Goal: Task Accomplishment & Management: Manage account settings

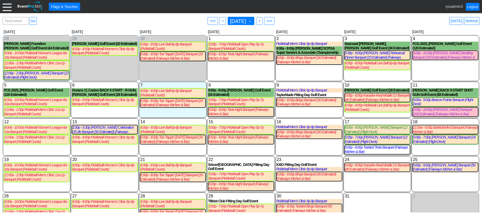
click at [7, 6] on div at bounding box center [7, 6] width 9 height 9
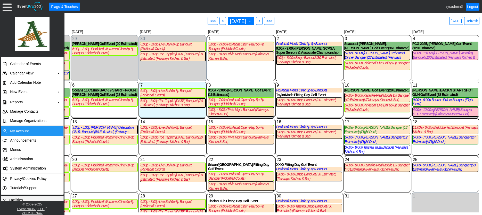
click at [19, 131] on td "My Account" at bounding box center [31, 130] width 46 height 9
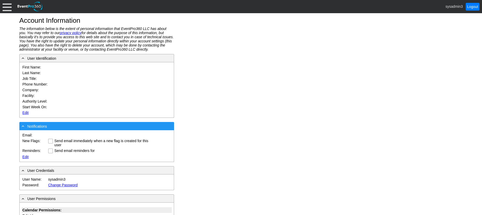
type input "System"
type input "Administrator"
type input "System Administrator"
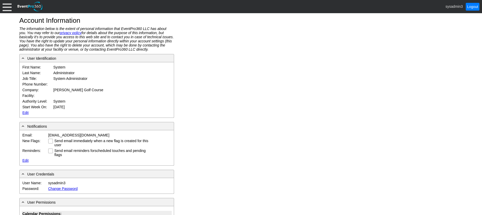
click at [24, 111] on link "Edit" at bounding box center [25, 112] width 6 height 4
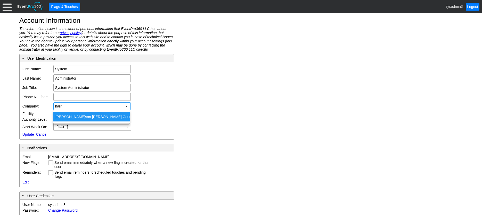
click at [85, 117] on div "Harri son Meadows Country Club" at bounding box center [91, 116] width 76 height 9
type input "[PERSON_NAME] Country Club"
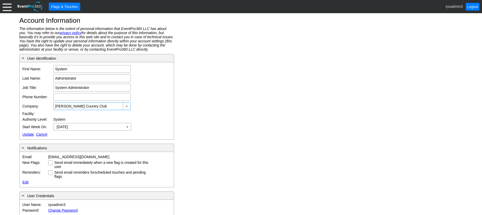
click at [30, 133] on link "Update" at bounding box center [28, 134] width 12 height 4
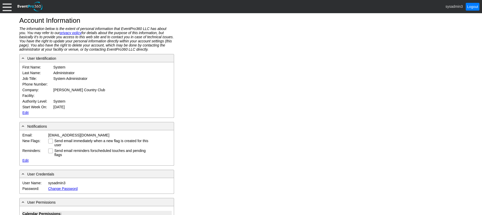
click at [7, 7] on div at bounding box center [7, 6] width 9 height 9
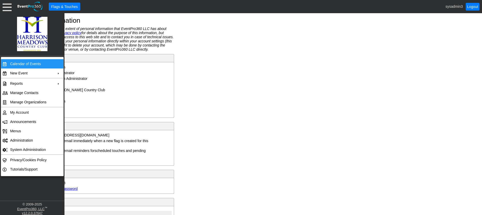
click at [24, 62] on td "Calendar of Events" at bounding box center [31, 63] width 46 height 9
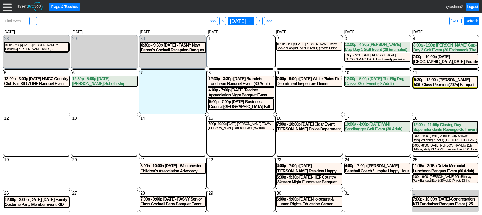
click at [474, 19] on link "Refresh" at bounding box center [471, 21] width 15 height 8
click at [7, 9] on div at bounding box center [7, 6] width 9 height 9
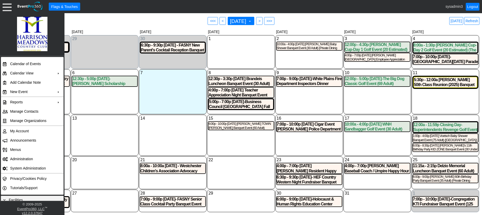
click at [98, 126] on div "13 Monday" at bounding box center [105, 135] width 68 height 41
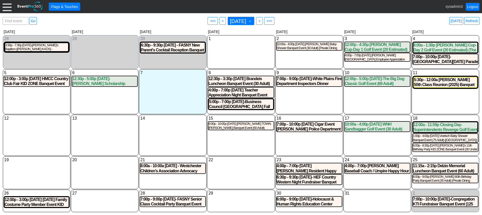
click at [381, 99] on div "10 Friday 12:00p - 5:00p 10-10-2025-The Big Dog Classic Golf Event (69 Adult) (…" at bounding box center [378, 91] width 68 height 45
click at [470, 20] on link "Refresh" at bounding box center [471, 21] width 15 height 8
click at [230, 59] on div "1 Wednesday" at bounding box center [241, 52] width 68 height 34
click at [9, 6] on div at bounding box center [7, 6] width 9 height 9
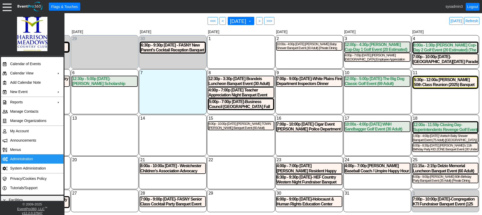
click at [20, 157] on td "Administration" at bounding box center [31, 158] width 46 height 9
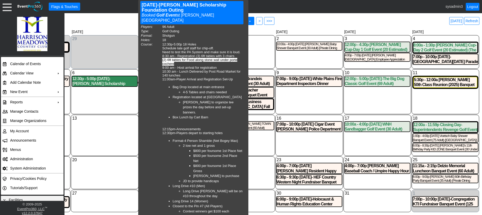
click at [102, 82] on div "12:30p - 5:00p 10-6-2025-Chris Mello Scholarship Foundation Outing Golf Event (…" at bounding box center [104, 81] width 65 height 10
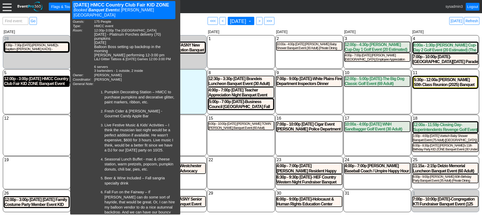
click at [30, 84] on div "12:00p - 3:00p 10-5-2025 HMCC Country Club Fair KID ZONE Banquet Event (175 Peo…" at bounding box center [36, 81] width 65 height 10
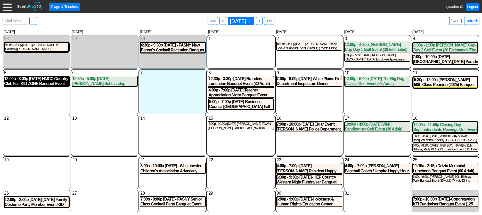
click at [28, 83] on div "12:00p - 3:00p 10-5-2025 HMCC Country Club Fair KID ZONE Banquet Event (175 Peo…" at bounding box center [36, 81] width 65 height 10
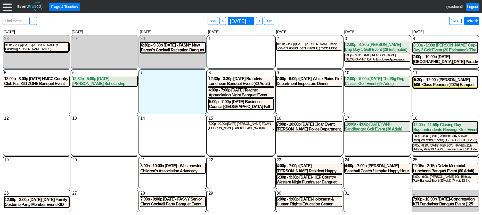
click at [472, 20] on link "Refresh" at bounding box center [471, 21] width 15 height 8
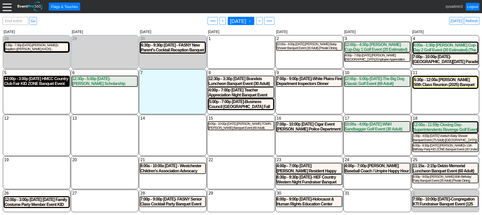
click at [38, 79] on div "12:00p - 3:00p 10-5-2025 HMCC Country Club Fair KID ZONE Banquet Event (175 Peo…" at bounding box center [36, 81] width 65 height 10
drag, startPoint x: 479, startPoint y: 19, endPoint x: 475, endPoint y: 19, distance: 4.1
click at [479, 19] on link "Refresh" at bounding box center [471, 21] width 15 height 8
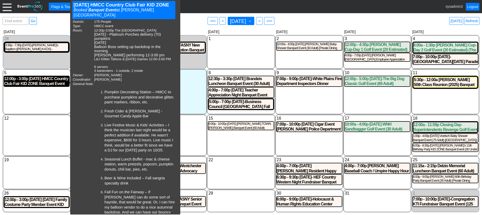
click at [33, 80] on div "12:00p - 3:00p 10-5-2025 HMCC Country Club Fair KID ZONE Banquet Event (175 Peo…" at bounding box center [36, 81] width 65 height 10
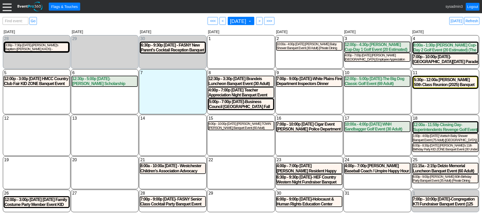
click at [474, 17] on link "Refresh" at bounding box center [471, 21] width 15 height 8
click at [43, 86] on div "12:00p - 3:00p 10-5-2025 HMCC Country Club Fair KID ZONE Banquet Event (175 Peo…" at bounding box center [36, 81] width 65 height 10
click at [323, 96] on div "9 Thursday 7:00p - 9:00p 10-09-2025-White Plains Fire Department Inspectors Din…" at bounding box center [310, 91] width 68 height 45
click at [474, 21] on link "Refresh" at bounding box center [471, 21] width 15 height 8
click at [473, 5] on link "Logout" at bounding box center [473, 7] width 14 height 8
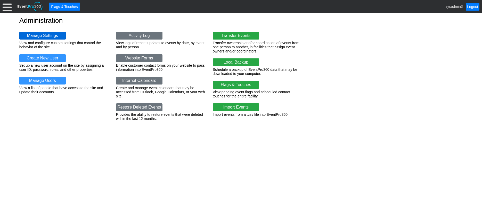
click at [44, 34] on link "Manage Settings" at bounding box center [42, 36] width 46 height 8
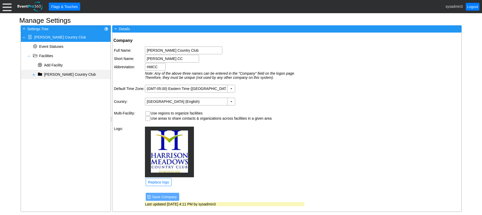
click at [34, 73] on span at bounding box center [34, 74] width 4 height 4
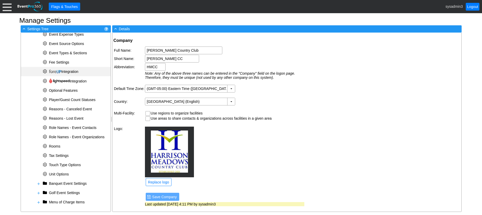
scroll to position [144, 0]
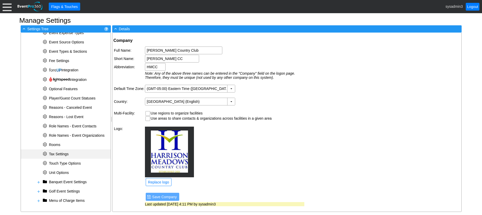
click at [62, 153] on span "Tax Settings" at bounding box center [59, 154] width 20 height 4
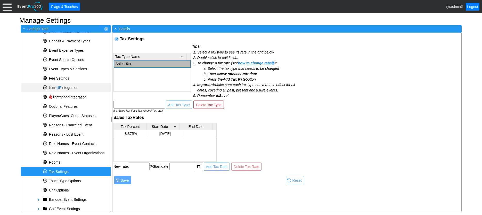
scroll to position [118, 0]
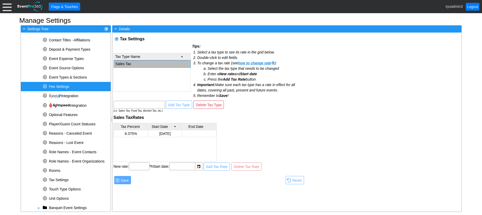
click at [56, 85] on span "Fee Settings" at bounding box center [59, 86] width 20 height 4
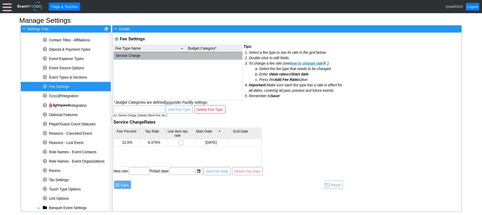
click at [131, 54] on td "Service Charge" at bounding box center [152, 55] width 76 height 7
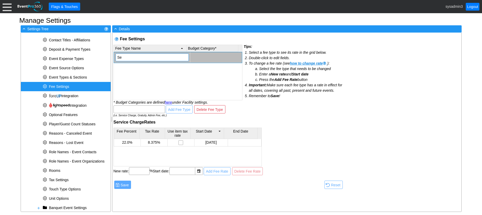
type input "S"
type input "Operational Fee"
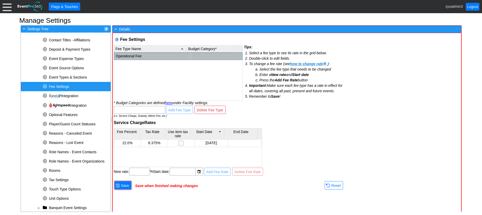
click at [273, 113] on div "Fee Settings Warning: There defined in Summary of Charges Items having a specia…" at bounding box center [229, 112] width 232 height 158
click at [127, 185] on span "Save" at bounding box center [125, 185] width 10 height 5
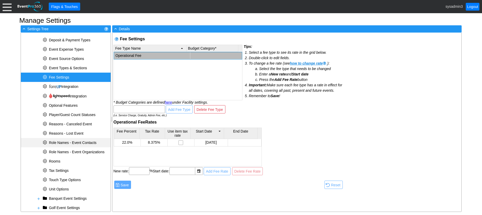
scroll to position [144, 0]
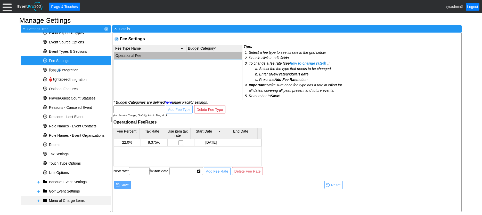
click at [39, 200] on span at bounding box center [39, 200] width 4 height 4
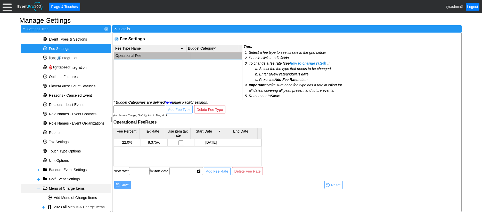
scroll to position [162, 0]
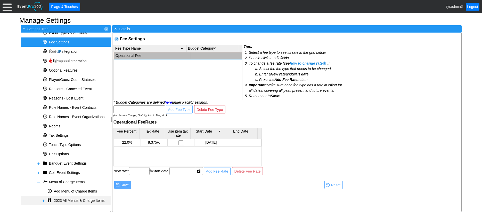
click at [44, 200] on span at bounding box center [44, 200] width 4 height 4
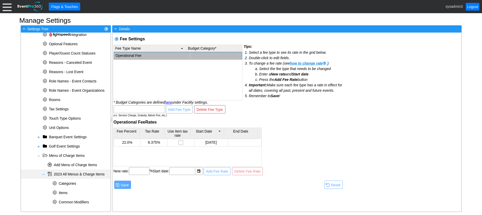
scroll to position [190, 0]
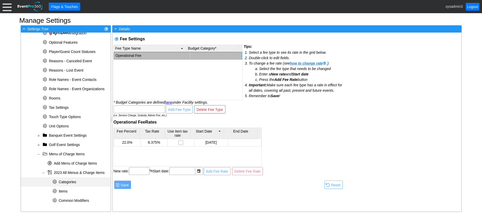
click at [69, 181] on span "Categories" at bounding box center [68, 182] width 18 height 4
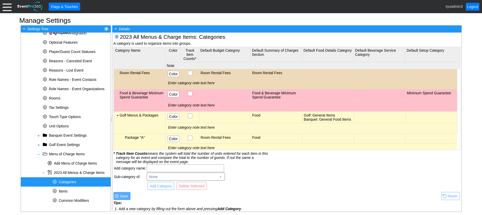
scroll to position [0, 0]
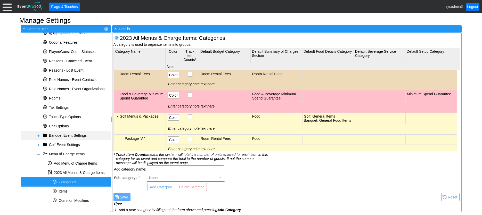
click at [38, 135] on span at bounding box center [39, 135] width 4 height 4
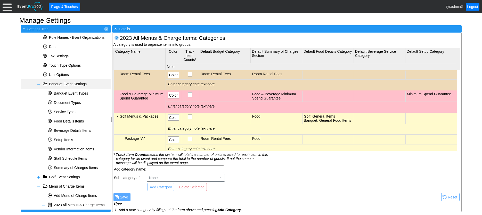
scroll to position [242, 0]
click at [66, 166] on span "Summary of Charges Items" at bounding box center [76, 167] width 44 height 4
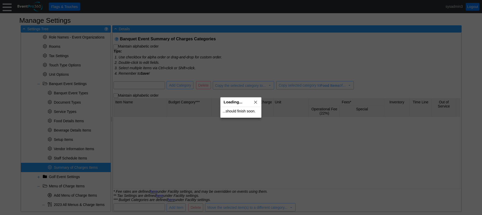
checkbox input "true"
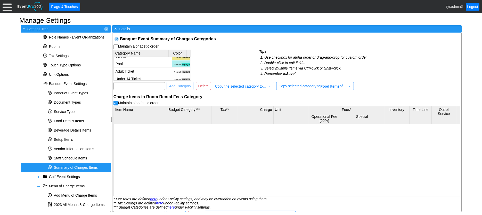
scroll to position [55, 0]
click at [130, 85] on input "text" at bounding box center [139, 85] width 48 height 7
type input "Gratuity"
click at [174, 85] on span "Add Category" at bounding box center [180, 85] width 24 height 5
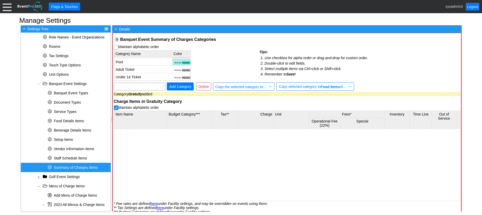
scroll to position [63, 0]
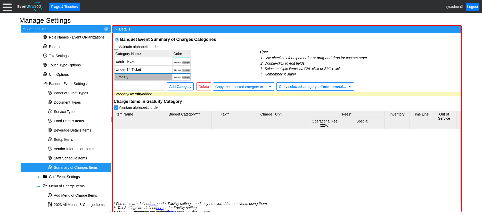
click at [175, 78] on span "Normal" at bounding box center [177, 77] width 7 height 3
click at [178, 84] on img "gems_ColorPalette_0" at bounding box center [178, 84] width 5 height 5
click at [217, 66] on td "Category Name Color Room Rental Fees Normal Highlight Food & Beverage Minimum S…" at bounding box center [187, 65] width 146 height 31
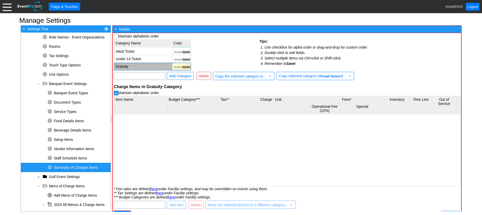
scroll to position [19, 0]
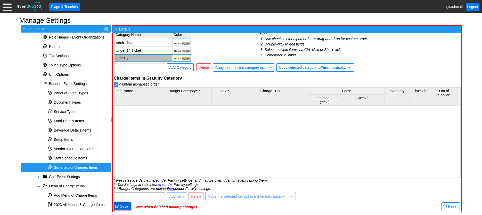
click at [125, 205] on span "Save" at bounding box center [124, 206] width 10 height 5
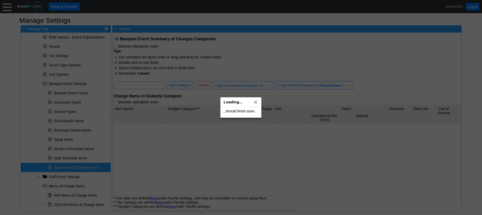
checkbox input "true"
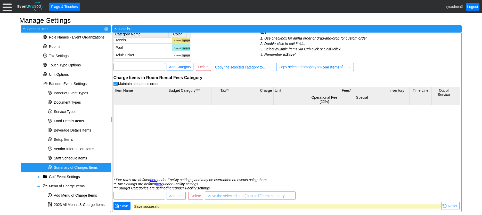
scroll to position [63, 0]
click at [39, 84] on span at bounding box center [39, 84] width 4 height 4
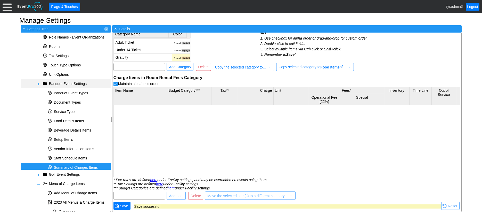
scroll to position [190, 0]
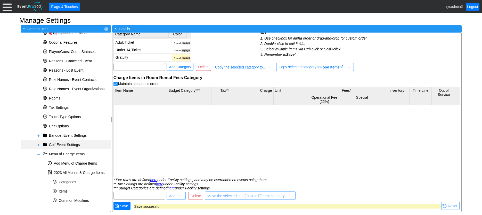
click at [38, 144] on span at bounding box center [39, 145] width 4 height 4
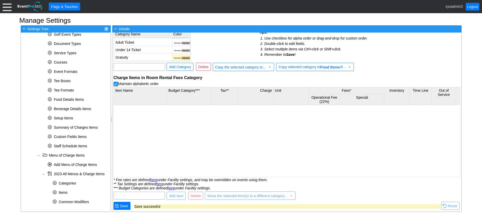
scroll to position [311, 0]
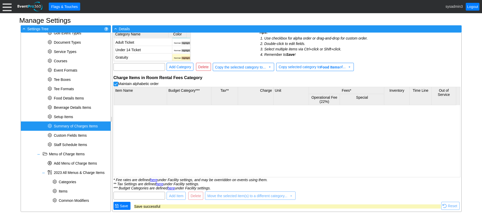
click at [66, 125] on span "Summary of Charges Items" at bounding box center [76, 126] width 44 height 4
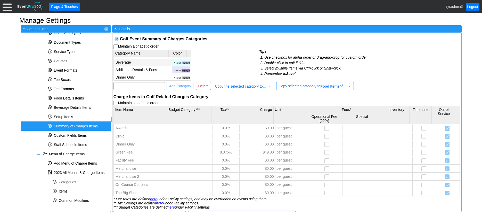
scroll to position [55, 0]
click at [132, 89] on input "text" at bounding box center [139, 85] width 48 height 7
type input "Gratuity"
click at [174, 87] on span "Add Category" at bounding box center [180, 85] width 24 height 5
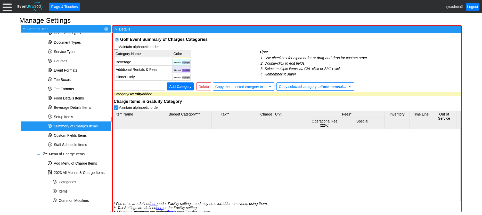
scroll to position [63, 0]
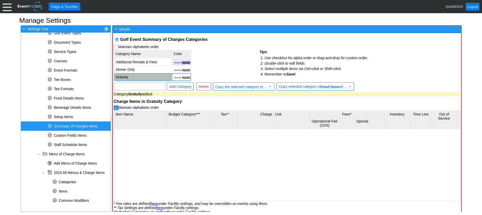
click at [174, 77] on span "Normal" at bounding box center [177, 77] width 7 height 3
click at [177, 82] on img "gems_ColorPalette_1" at bounding box center [178, 84] width 5 height 5
drag, startPoint x: 214, startPoint y: 65, endPoint x: 170, endPoint y: 69, distance: 44.8
click at [214, 64] on td "Category Name Color Golf Related Charges Normal Highlight Tennis Normal Highlig…" at bounding box center [187, 65] width 146 height 31
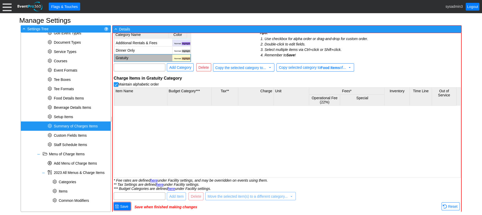
scroll to position [19, 0]
click at [127, 206] on span "Save" at bounding box center [124, 206] width 10 height 5
checkbox input "false"
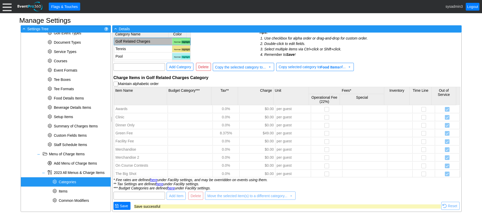
click at [64, 181] on span "Categories" at bounding box center [68, 182] width 18 height 4
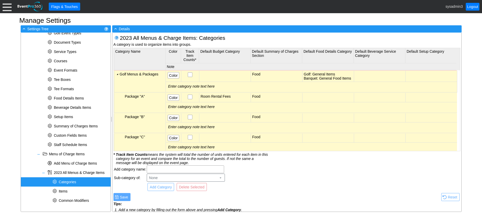
scroll to position [52, 0]
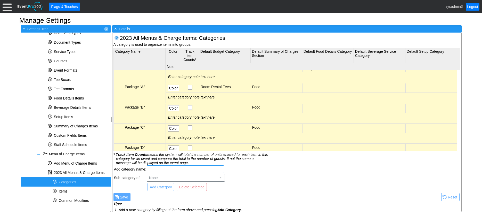
click at [156, 168] on input "text" at bounding box center [186, 168] width 74 height 7
type input "Gratuity"
click at [161, 185] on span "Add Category" at bounding box center [161, 186] width 24 height 5
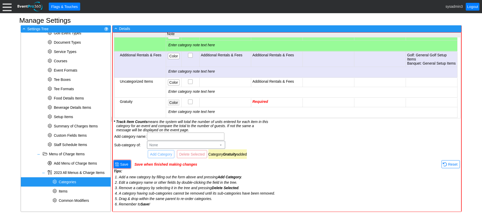
scroll to position [0, 0]
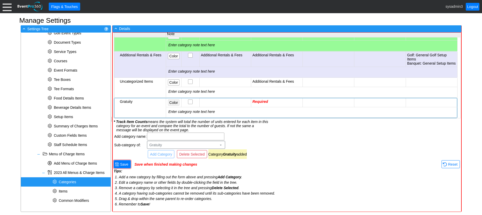
click at [173, 100] on span "Color" at bounding box center [173, 102] width 11 height 5
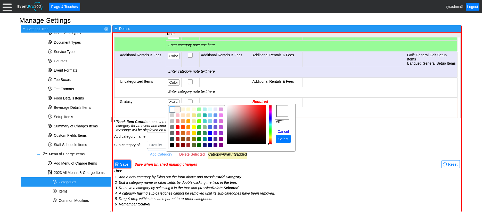
click at [179, 109] on img "focusNode" at bounding box center [177, 109] width 5 height 5
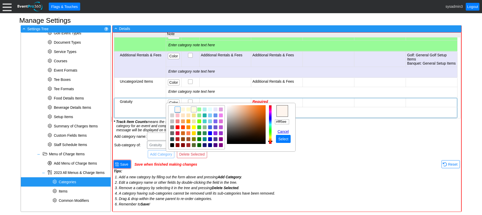
click at [193, 110] on img "focusNode" at bounding box center [194, 109] width 5 height 5
type input "#ffffe0"
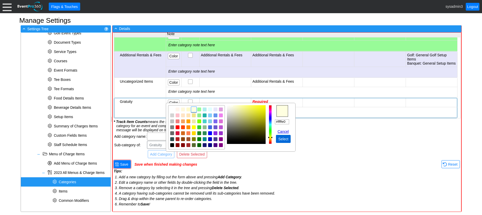
click at [282, 139] on span "Select" at bounding box center [283, 138] width 12 height 5
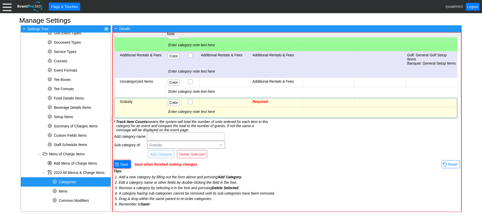
click at [273, 98] on td "Required" at bounding box center [277, 102] width 52 height 9
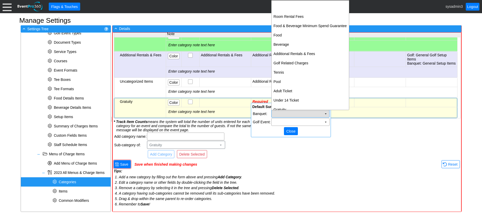
click at [300, 113] on td "Χ" at bounding box center [301, 113] width 58 height 7
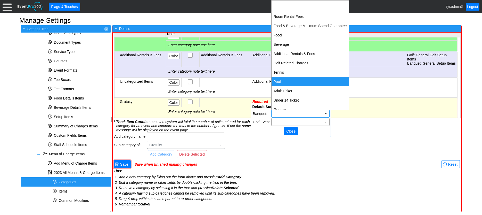
scroll to position [6, 0]
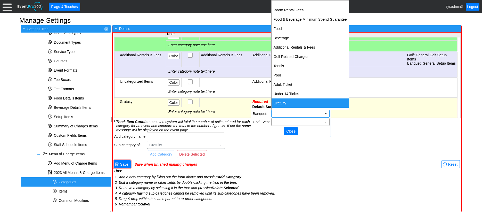
click at [291, 101] on td "Gratuity" at bounding box center [310, 102] width 77 height 9
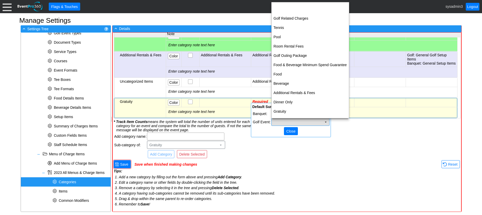
click at [281, 121] on td "Χ" at bounding box center [301, 121] width 58 height 7
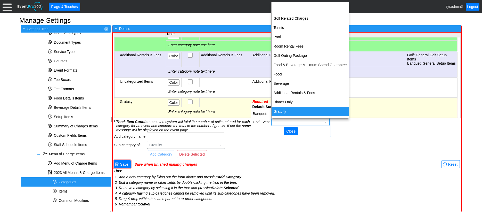
click at [282, 111] on td "Gratuity" at bounding box center [310, 111] width 77 height 9
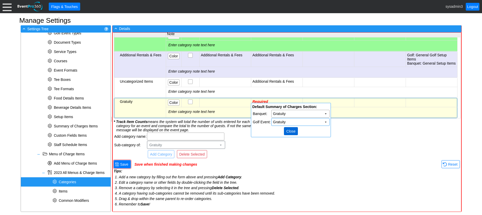
click at [292, 131] on span "Close" at bounding box center [290, 130] width 11 height 5
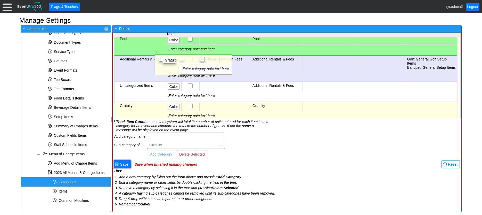
scroll to position [699, 0]
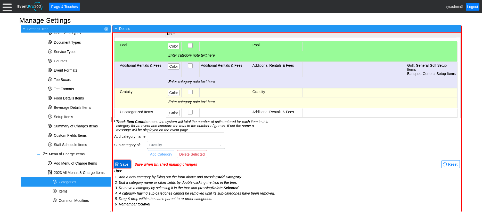
click at [126, 163] on span "Save" at bounding box center [124, 163] width 10 height 5
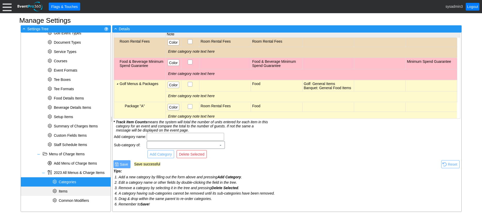
scroll to position [33, 0]
click at [66, 192] on span "Items" at bounding box center [63, 191] width 9 height 4
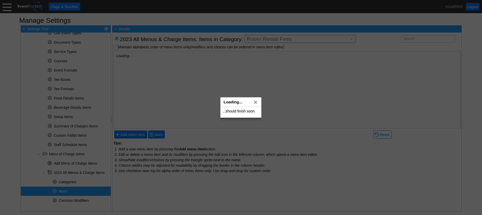
scroll to position [0, 0]
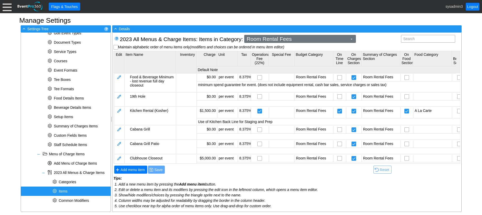
click at [287, 41] on span "Room Rental Fees" at bounding box center [297, 38] width 103 height 5
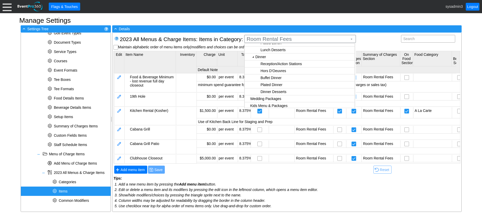
scroll to position [208, 0]
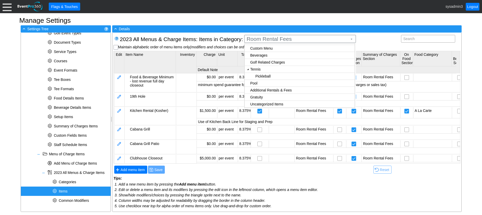
checkbox input "true"
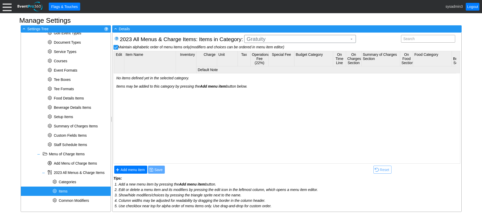
click at [254, 97] on body "Calendar of Events + New Event + Reports + Manage Contacts + Manage Organizatio…" at bounding box center [241, 107] width 482 height 215
click at [130, 170] on span "Add menu item" at bounding box center [133, 169] width 26 height 5
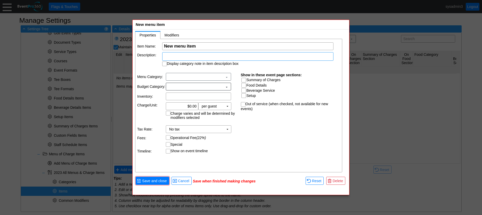
scroll to position [0, 0]
click at [166, 45] on input "Gratuity" at bounding box center [248, 46] width 168 height 7
click at [165, 46] on input "Gratuity" at bounding box center [248, 46] width 168 height 7
type input "Gratuity"
click at [244, 78] on input "Summary of Charges" at bounding box center [244, 80] width 5 height 5
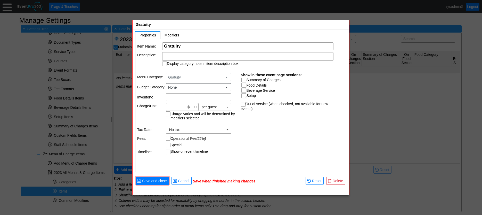
checkbox input "true"
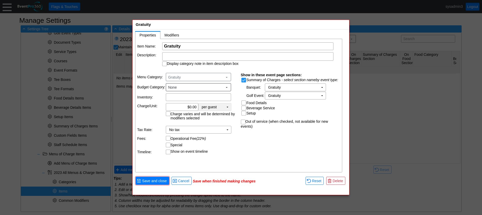
click at [228, 106] on td "▼" at bounding box center [227, 106] width 7 height 7
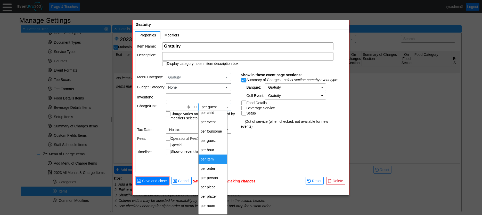
scroll to position [24, 0]
click at [213, 131] on td "per event" at bounding box center [213, 130] width 29 height 9
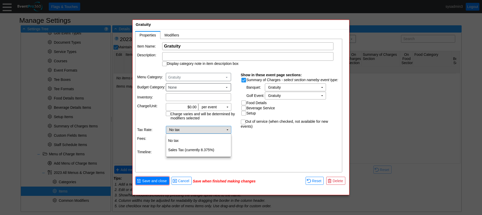
click at [229, 129] on td "▼" at bounding box center [227, 129] width 7 height 7
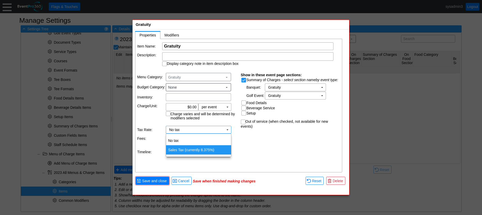
click at [196, 150] on td "Sales Tax (currently 8.375%)" at bounding box center [198, 149] width 65 height 9
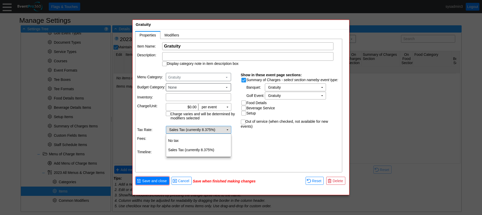
click at [227, 128] on td "▼" at bounding box center [227, 129] width 7 height 7
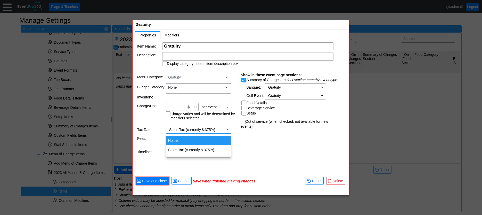
click at [179, 141] on td "No tax" at bounding box center [198, 140] width 65 height 9
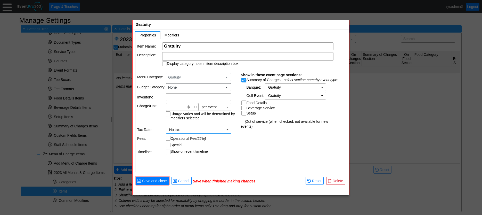
click at [250, 140] on div "Item Name: Χ Gratuity Name of the menu item Description: Display category note …" at bounding box center [238, 105] width 207 height 133
click at [153, 180] on span "Save and close" at bounding box center [154, 180] width 27 height 5
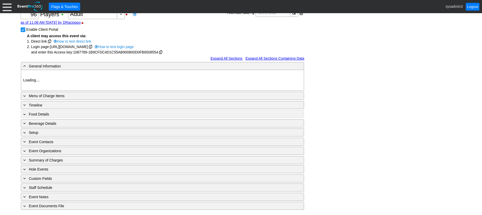
type input "[PERSON_NAME] CC"
type input "Golf Outing"
type input "Shamble"
type input "Shotgun"
type input "Blue"
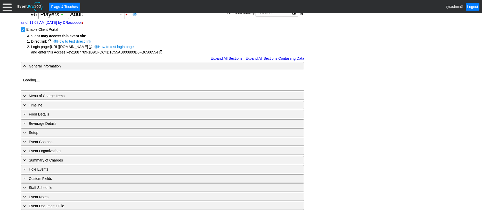
type input "Silver"
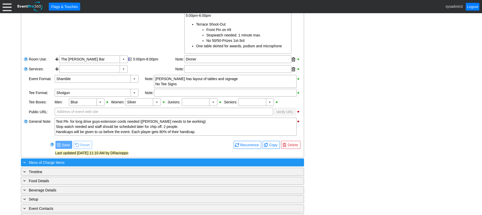
click at [85, 160] on div "+ Menu of Charge Items" at bounding box center [152, 162] width 260 height 6
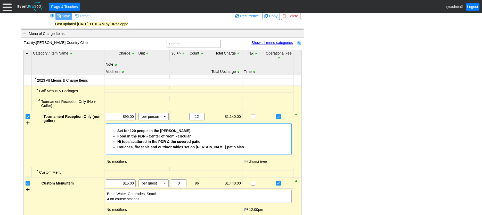
scroll to position [476, 0]
click at [277, 41] on link "Show all menu categories" at bounding box center [272, 42] width 41 height 4
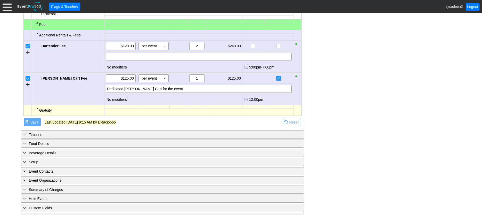
scroll to position [1276, 0]
click at [38, 109] on div at bounding box center [37, 108] width 4 height 4
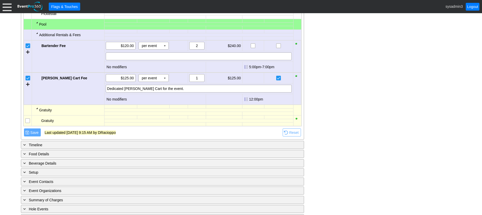
click at [28, 122] on input "checkbox" at bounding box center [28, 120] width 5 height 5
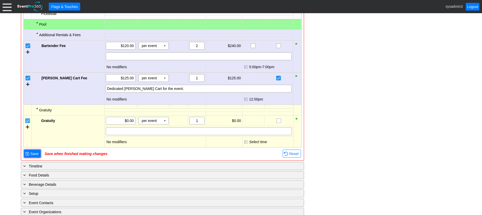
click at [29, 122] on input "checkbox" at bounding box center [28, 120] width 5 height 5
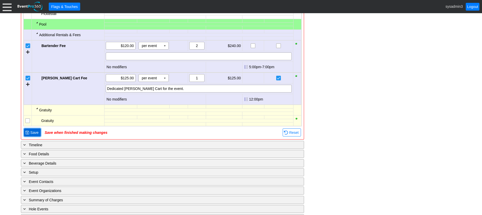
click at [35, 132] on span "Save" at bounding box center [34, 132] width 10 height 5
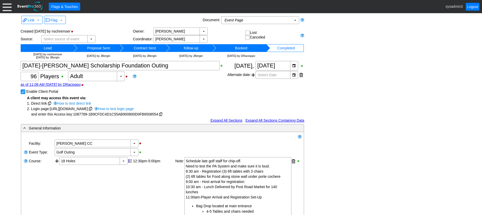
scroll to position [0, 0]
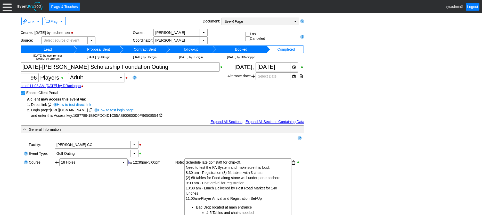
click at [251, 20] on td "Event Page Χ" at bounding box center [257, 21] width 70 height 7
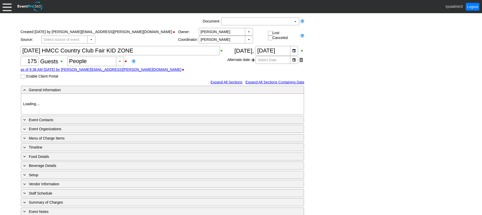
type input "[PERSON_NAME] CC"
type input "HMCC event"
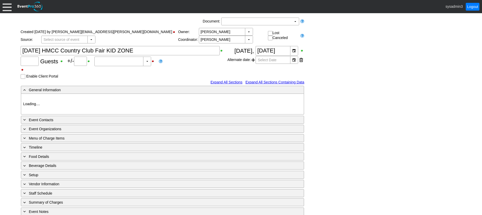
type input "175"
type input "People"
type input "[PERSON_NAME] CC"
type input "HMCC event"
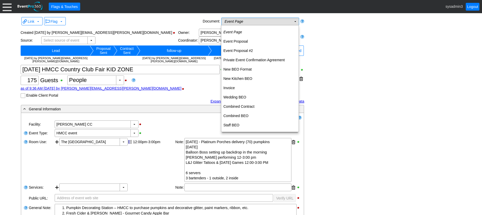
click at [265, 22] on td "Event Page Χ" at bounding box center [257, 21] width 70 height 7
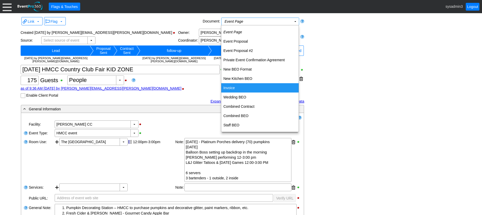
click at [236, 87] on td "Invoice" at bounding box center [259, 87] width 77 height 9
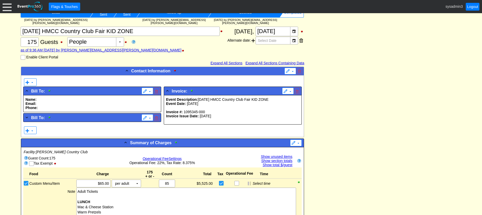
scroll to position [77, 0]
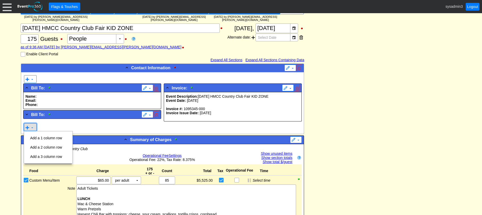
click at [30, 127] on span at bounding box center [32, 127] width 4 height 4
click at [42, 136] on td "Add a 1 column row" at bounding box center [46, 137] width 36 height 9
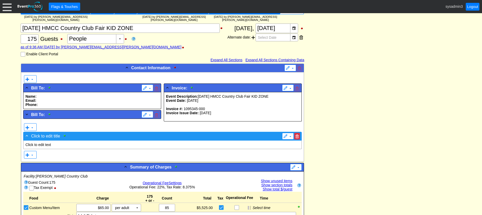
click at [296, 135] on span at bounding box center [297, 136] width 3 height 4
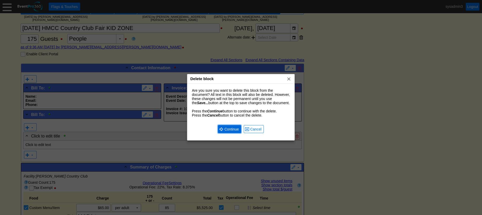
click at [225, 128] on span "Continue" at bounding box center [231, 128] width 17 height 5
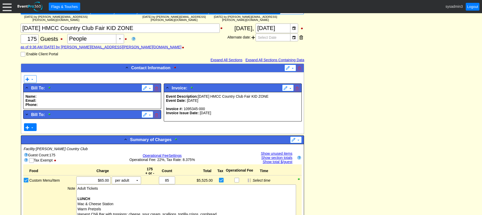
click at [29, 126] on span at bounding box center [27, 127] width 4 height 4
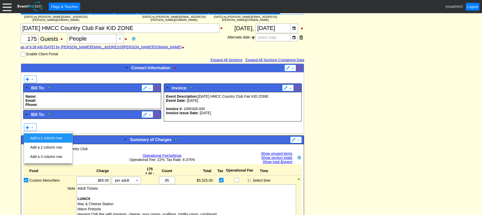
click at [48, 138] on td "Add a 1 column row" at bounding box center [46, 137] width 36 height 9
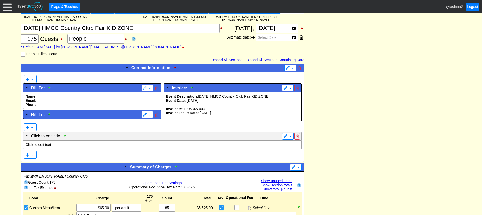
click at [54, 143] on p "Click to edit text" at bounding box center [163, 144] width 274 height 4
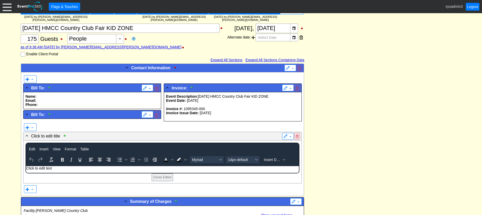
scroll to position [0, 0]
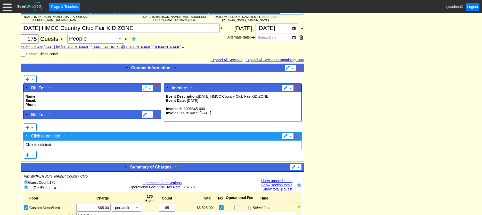
click at [55, 135] on span "Click to edit title" at bounding box center [45, 136] width 29 height 4
click at [55, 135] on div "- Click to edit title" at bounding box center [152, 136] width 255 height 6
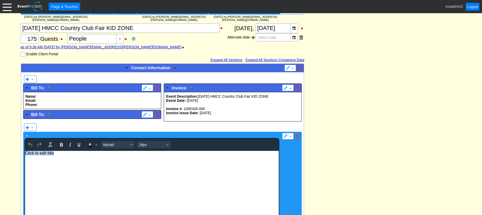
drag, startPoint x: 57, startPoint y: 156, endPoint x: 22, endPoint y: 154, distance: 35.4
click at [25, 154] on html "Click to edit title" at bounding box center [152, 196] width 254 height 90
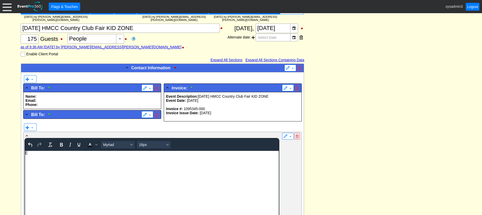
scroll to position [77, 0]
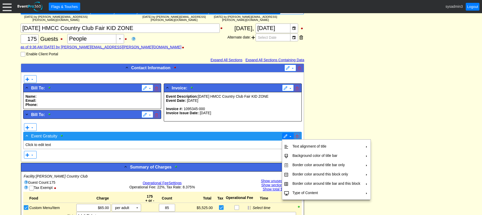
click at [283, 134] on span "▼" at bounding box center [288, 136] width 12 height 7
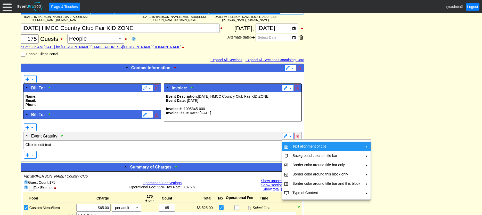
click at [295, 144] on td "Text alignment of title" at bounding box center [326, 145] width 72 height 9
click at [381, 155] on td "Center" at bounding box center [386, 157] width 15 height 9
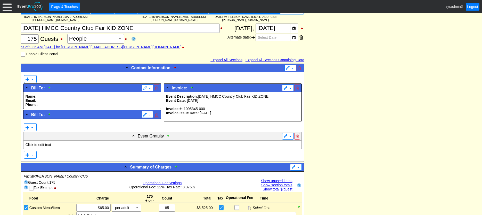
click at [52, 144] on p "Click to edit text" at bounding box center [163, 144] width 274 height 4
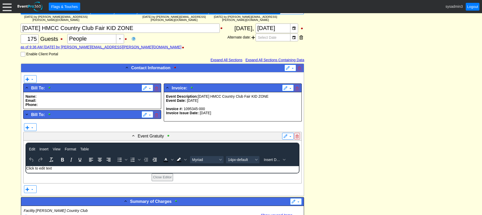
scroll to position [0, 0]
click at [129, 170] on p "Event Gratuity can be at your deescretion" at bounding box center [162, 168] width 272 height 4
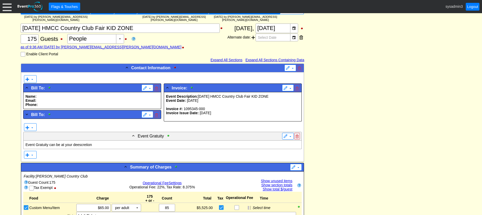
drag, startPoint x: 416, startPoint y: 145, endPoint x: 363, endPoint y: 144, distance: 52.9
click at [84, 143] on p "Event Gratuity can be at your deescretion" at bounding box center [163, 144] width 274 height 4
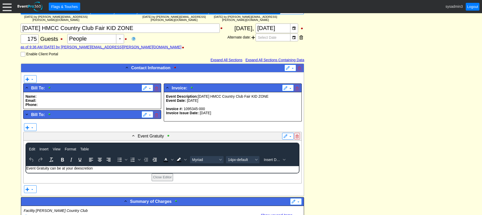
click at [89, 168] on p "Event Gratuity can be at your deescretion" at bounding box center [162, 168] width 272 height 4
click at [79, 167] on p "Event Gratuity can be at your deescretion" at bounding box center [162, 168] width 272 height 4
click at [61, 166] on p "Event Gratuity can be at your descretion" at bounding box center [162, 168] width 272 height 4
click at [88, 170] on p "Event Gratuity at your descretion" at bounding box center [162, 168] width 272 height 4
click at [55, 169] on p "Event Gratuity at your descretion" at bounding box center [162, 168] width 272 height 4
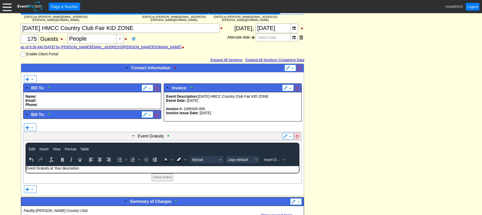
click at [64, 168] on p "Event Gratuity at Your descretion" at bounding box center [162, 168] width 272 height 4
click at [83, 169] on p "Event Gratuity at Your Descretion" at bounding box center [162, 168] width 272 height 4
click at [26, 166] on p "Event Gratuity at Your Descretion" at bounding box center [162, 168] width 272 height 4
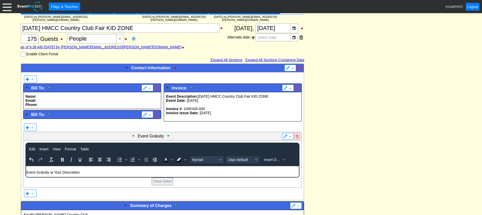
click at [90, 175] on body "Event Gratuity at Your Descretion" at bounding box center [162, 171] width 273 height 11
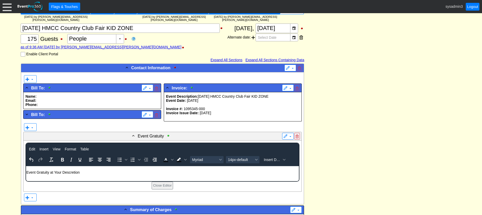
drag, startPoint x: 81, startPoint y: 172, endPoint x: 52, endPoint y: 337, distance: 168.3
click at [26, 171] on html "Event Gratuity at Your Descretion" at bounding box center [162, 173] width 273 height 15
click at [61, 159] on icon "Bold" at bounding box center [62, 160] width 3 height 4
click at [248, 159] on span "14px-default" at bounding box center [240, 159] width 25 height 4
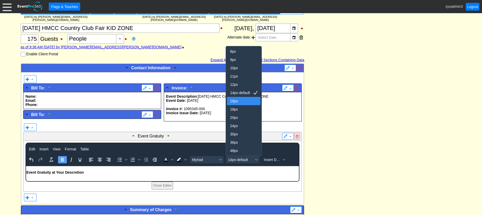
click at [236, 99] on div "16px" at bounding box center [240, 101] width 20 height 6
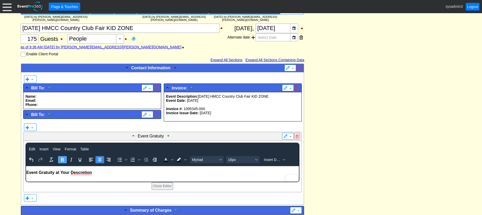
click at [99, 159] on icon "Align center" at bounding box center [100, 160] width 4 height 4
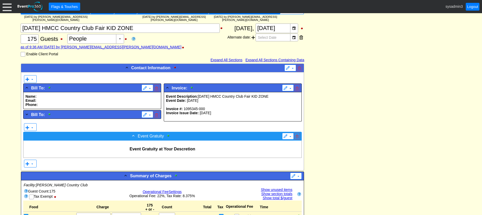
scroll to position [77, 0]
click at [284, 138] on span at bounding box center [286, 136] width 4 height 4
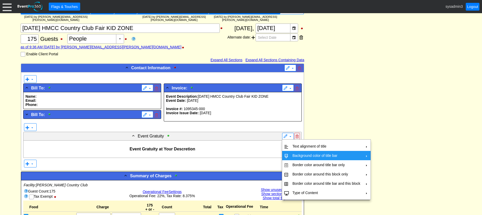
click at [293, 153] on td "Background color of title bar" at bounding box center [326, 155] width 72 height 9
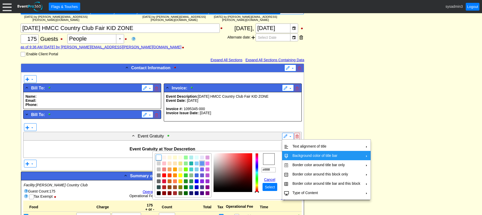
click at [202, 163] on img "focusNode" at bounding box center [202, 163] width 5 height 5
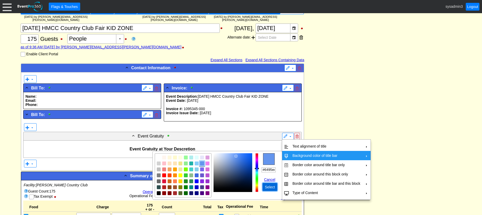
click at [265, 185] on span "Select" at bounding box center [270, 186] width 12 height 5
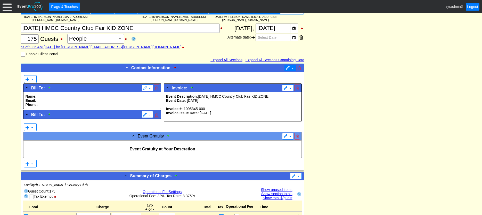
click at [289, 67] on span at bounding box center [288, 68] width 4 height 4
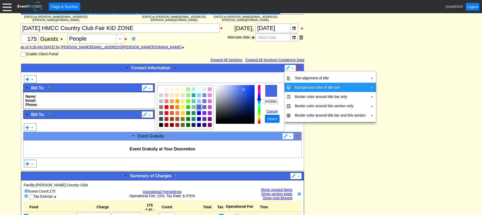
click at [298, 86] on td "Background color of title bar" at bounding box center [330, 87] width 75 height 9
click at [199, 108] on img "focusNode" at bounding box center [199, 107] width 5 height 5
click at [274, 111] on link "Cancel" at bounding box center [272, 111] width 13 height 4
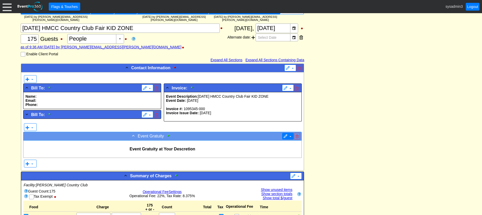
click at [288, 136] on span at bounding box center [290, 136] width 4 height 4
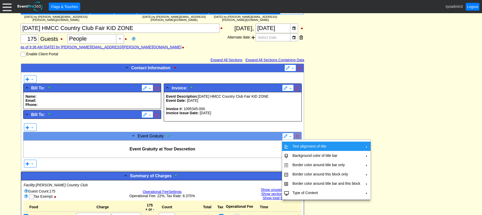
click at [303, 146] on td "Text alignment of title" at bounding box center [326, 145] width 72 height 9
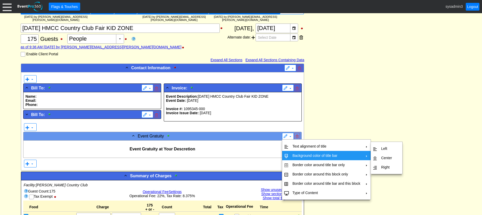
click at [306, 155] on td "Background color of title bar" at bounding box center [326, 155] width 72 height 9
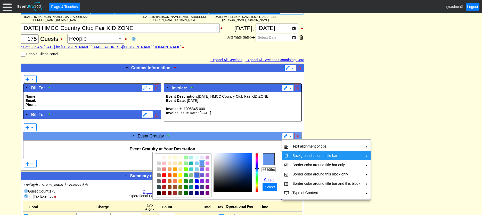
click at [197, 175] on img "focusNode" at bounding box center [196, 175] width 5 height 5
type input "#4169e1"
click at [272, 183] on span "● Select" at bounding box center [270, 187] width 15 height 8
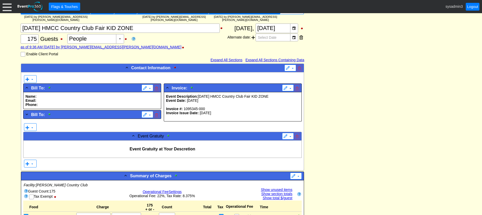
click at [148, 165] on div "▼" at bounding box center [162, 163] width 279 height 9
click at [154, 135] on span "Event Gratuity" at bounding box center [151, 136] width 26 height 4
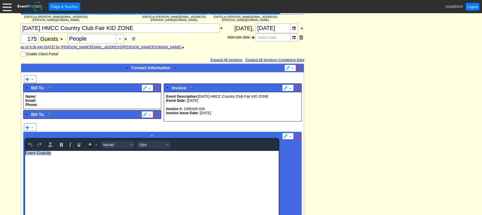
drag, startPoint x: 72, startPoint y: 157, endPoint x: 22, endPoint y: 157, distance: 50.0
click at [25, 157] on html "Event Gratuity" at bounding box center [152, 196] width 254 height 90
click at [60, 144] on icon "Bold" at bounding box center [61, 144] width 6 height 6
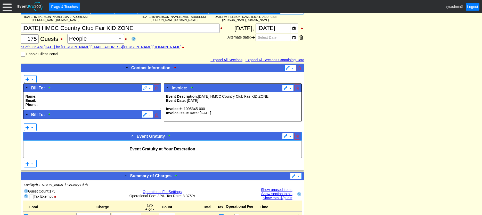
drag, startPoint x: 404, startPoint y: 123, endPoint x: 339, endPoint y: 111, distance: 65.5
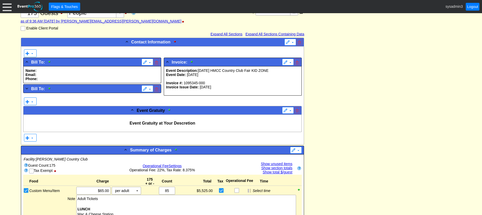
scroll to position [103, 0]
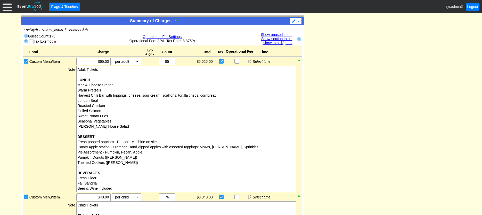
scroll to position [387, 0]
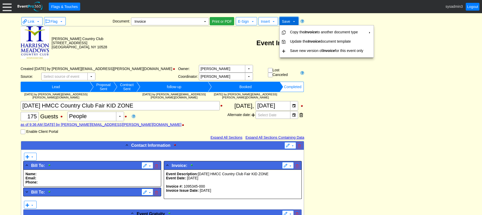
click at [286, 20] on span "Save" at bounding box center [286, 21] width 8 height 4
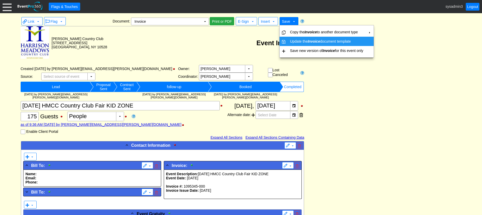
click at [316, 40] on icon "Invoice" at bounding box center [314, 41] width 12 height 4
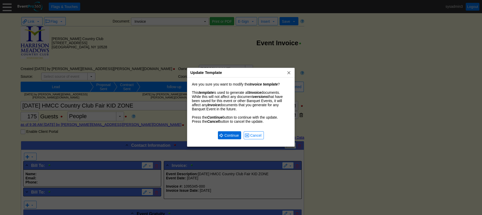
click at [231, 135] on span "Continue" at bounding box center [231, 135] width 17 height 5
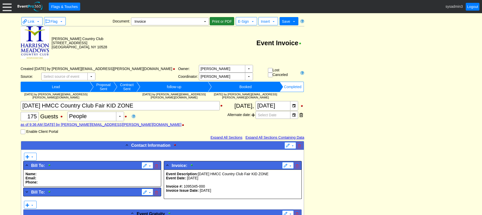
click at [224, 20] on span "Print or PDF" at bounding box center [222, 21] width 22 height 5
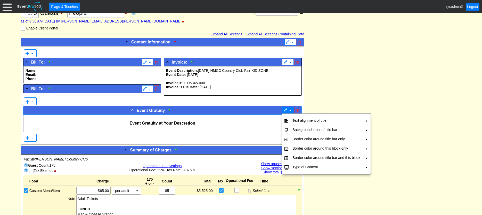
click at [288, 109] on span at bounding box center [290, 110] width 4 height 4
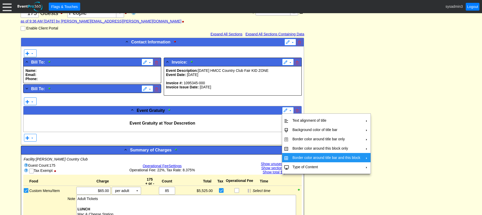
click at [295, 156] on td "Border color around title bar and this block" at bounding box center [326, 157] width 72 height 9
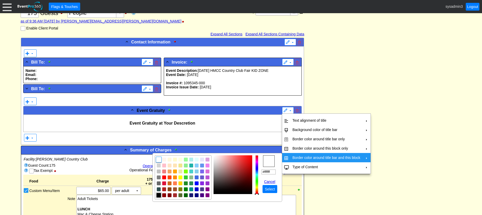
click at [158, 194] on img "focusNode" at bounding box center [158, 195] width 5 height 5
type input "#000000"
click at [267, 187] on span "Select" at bounding box center [270, 188] width 12 height 5
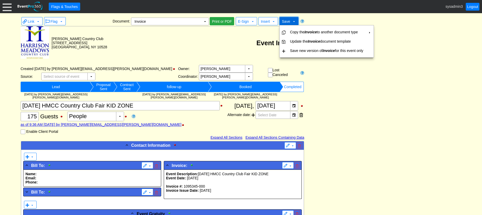
click at [285, 20] on span "Save" at bounding box center [286, 21] width 8 height 4
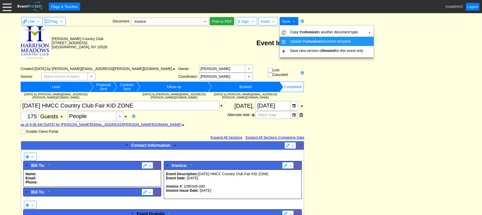
click at [293, 40] on td "Update the Invoice document template" at bounding box center [326, 41] width 77 height 9
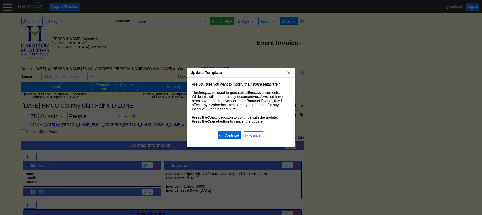
click at [228, 135] on span "Continue" at bounding box center [231, 135] width 17 height 5
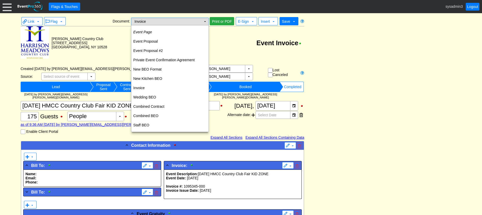
click at [206, 22] on td "▼" at bounding box center [204, 21] width 7 height 7
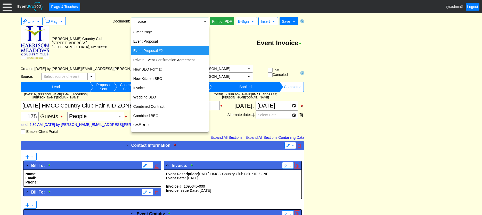
click at [155, 50] on td "Event Proposal #2" at bounding box center [169, 50] width 77 height 9
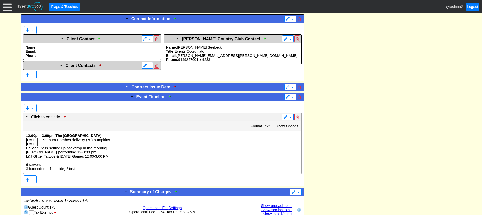
click at [160, 86] on span "Contract Issue Date" at bounding box center [151, 87] width 39 height 4
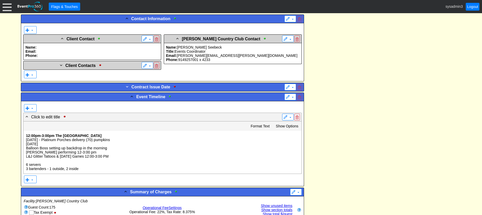
click at [127, 87] on span at bounding box center [127, 86] width 5 height 5
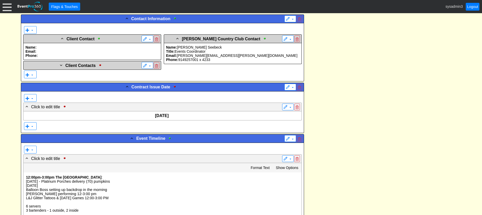
drag, startPoint x: 392, startPoint y: 110, endPoint x: 385, endPoint y: 108, distance: 7.4
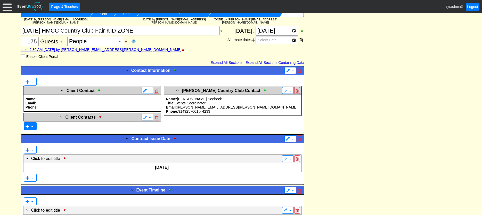
click at [32, 127] on span at bounding box center [32, 126] width 4 height 4
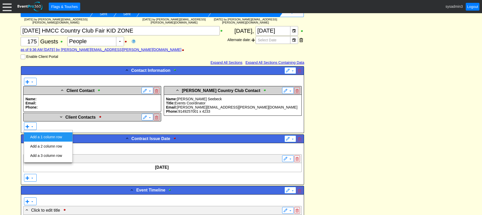
click at [43, 136] on td "Add a 1 column row" at bounding box center [46, 136] width 36 height 9
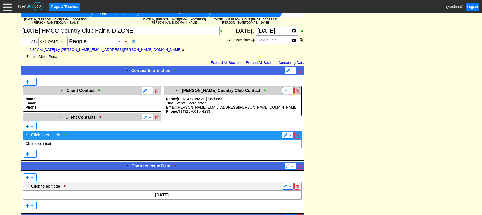
click at [58, 134] on span "Click to edit title" at bounding box center [45, 135] width 29 height 4
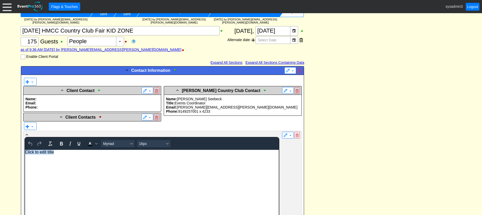
drag, startPoint x: 62, startPoint y: 150, endPoint x: 17, endPoint y: 149, distance: 45.2
click at [25, 150] on html "Click to edit title" at bounding box center [152, 195] width 254 height 90
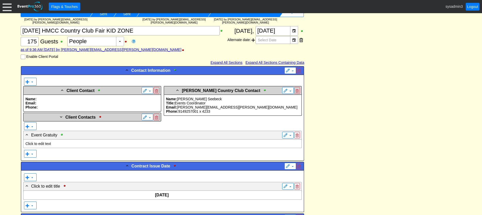
drag, startPoint x: 381, startPoint y: 157, endPoint x: 278, endPoint y: 142, distance: 103.9
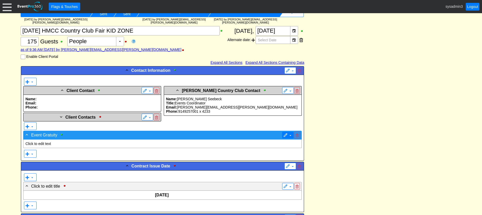
click at [287, 135] on span at bounding box center [286, 135] width 4 height 4
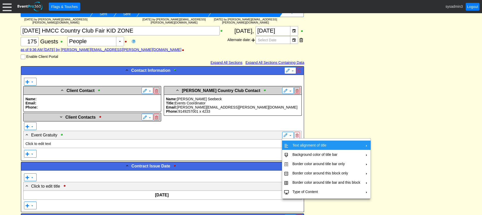
click at [305, 145] on td "Text alignment of title" at bounding box center [326, 144] width 72 height 9
click at [385, 156] on td "Center" at bounding box center [386, 156] width 15 height 9
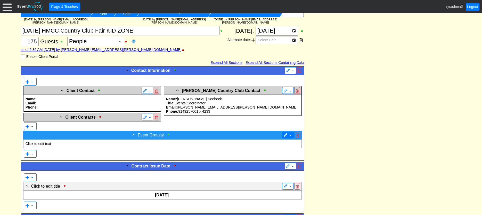
click at [289, 136] on span at bounding box center [290, 135] width 4 height 4
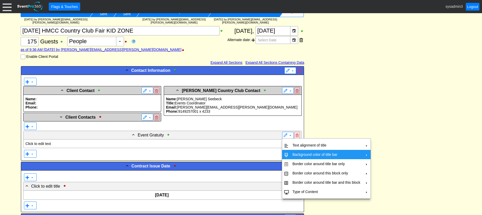
click at [298, 153] on td "Background color of title bar" at bounding box center [326, 154] width 72 height 9
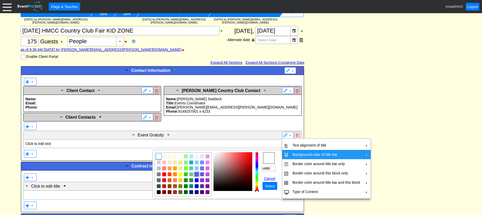
click at [197, 173] on img "focusNode" at bounding box center [196, 174] width 5 height 5
type input "#4169e1"
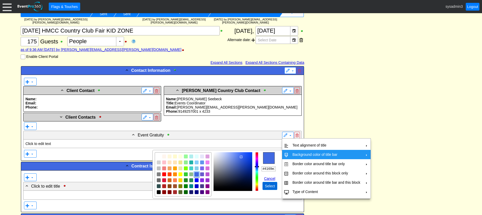
click at [269, 186] on span "Select" at bounding box center [270, 185] width 12 height 5
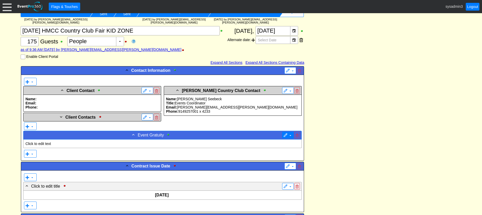
click at [287, 134] on span "▼" at bounding box center [288, 134] width 9 height 5
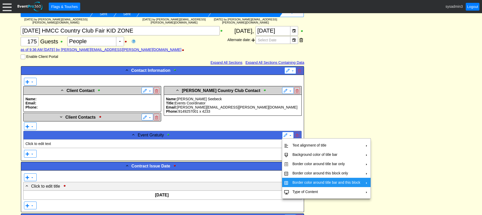
click at [297, 181] on td "Border color around title bar and this block" at bounding box center [326, 181] width 72 height 9
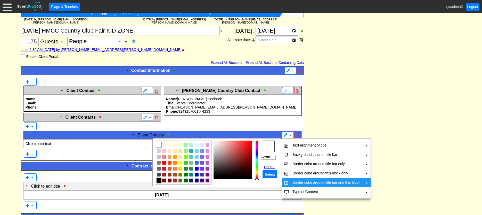
click at [160, 181] on img "focusNode" at bounding box center [158, 180] width 5 height 5
type input "#000000"
click at [269, 175] on span "Select" at bounding box center [270, 174] width 12 height 5
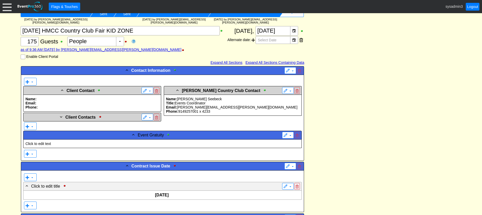
click at [37, 143] on p "Click to edit text" at bounding box center [163, 143] width 274 height 4
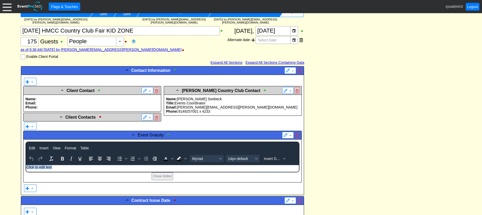
click at [58, 166] on p "Click to edit text" at bounding box center [162, 167] width 272 height 4
click at [80, 168] on p "Event Gratuity at Your Descretion" at bounding box center [162, 167] width 272 height 4
drag, startPoint x: 80, startPoint y: 168, endPoint x: 25, endPoint y: 168, distance: 55.7
click at [26, 168] on html "Event Gratuity at Your Descretion" at bounding box center [162, 168] width 273 height 7
click at [100, 159] on icon "Align center" at bounding box center [100, 159] width 4 height 4
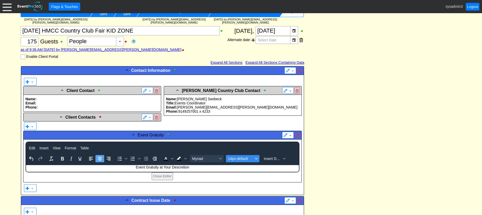
click at [241, 160] on span "14px-default" at bounding box center [240, 158] width 25 height 4
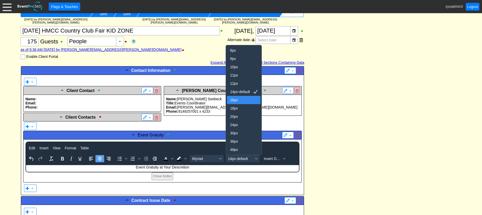
click at [238, 99] on div "16px" at bounding box center [240, 100] width 20 height 6
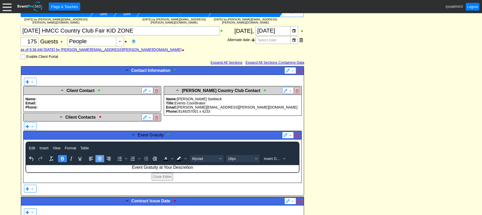
click at [62, 158] on icon "Bold" at bounding box center [62, 159] width 3 height 4
click at [127, 167] on p "Event Gratuity at Your Descretion" at bounding box center [162, 167] width 272 height 5
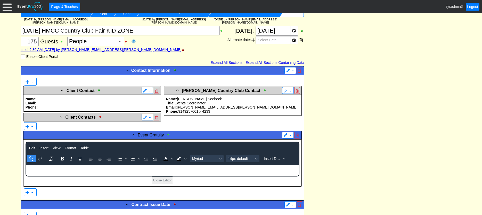
click at [33, 160] on icon "Undo" at bounding box center [31, 158] width 6 height 6
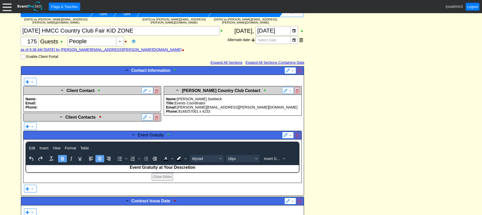
click at [197, 169] on p "Event Gratuity at Your Descretion" at bounding box center [162, 167] width 272 height 5
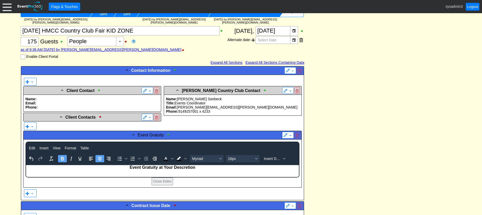
click at [128, 167] on p "Event Gratuity at Your Descretion" at bounding box center [162, 167] width 272 height 5
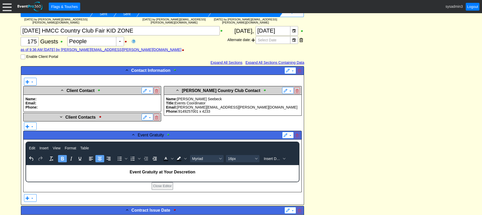
click at [207, 169] on p "Event Gratuity at Your Descretion" at bounding box center [162, 171] width 272 height 5
click at [179, 172] on span "Event Gratuity at Your Descretion" at bounding box center [163, 171] width 66 height 4
drag, startPoint x: 340, startPoint y: 141, endPoint x: 306, endPoint y: 133, distance: 34.9
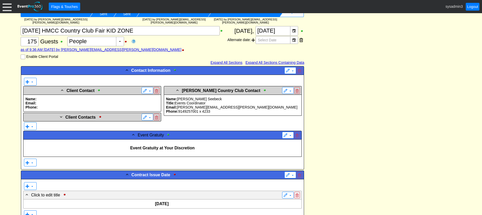
click at [175, 151] on p at bounding box center [163, 152] width 274 height 4
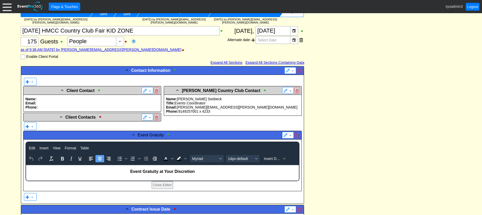
scroll to position [0, 0]
click at [195, 171] on p "Event Gratuity at Your Discretion" at bounding box center [162, 171] width 272 height 5
click at [197, 172] on p "Event Gratuity at Your Discretion" at bounding box center [162, 171] width 272 height 5
drag, startPoint x: 197, startPoint y: 170, endPoint x: 265, endPoint y: 329, distance: 173.3
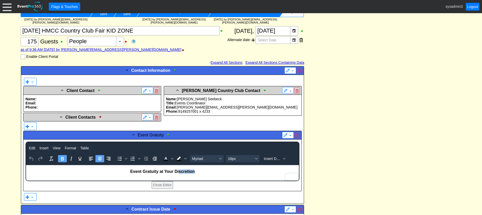
click at [178, 170] on p "Event Gratuity at Your Discretion" at bounding box center [162, 171] width 272 height 5
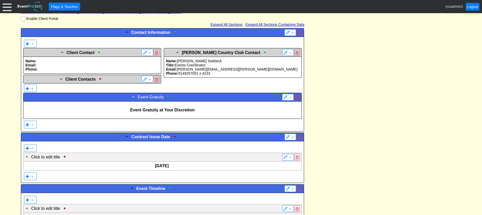
scroll to position [129, 0]
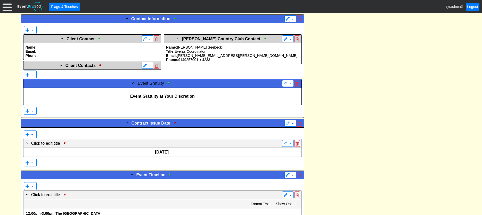
click at [210, 96] on p "Event Gratuity at Your Discretion" at bounding box center [163, 96] width 274 height 5
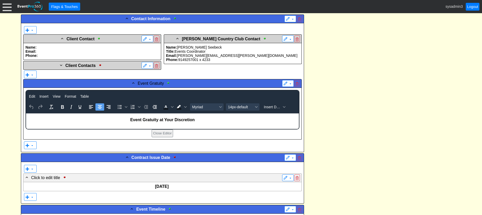
scroll to position [0, 0]
drag, startPoint x: 196, startPoint y: 120, endPoint x: 133, endPoint y: 118, distance: 62.5
click at [130, 118] on p "Event Gratuity at Your Discretion" at bounding box center [162, 119] width 272 height 5
copy span "Event Gratuity at Your Discretion"
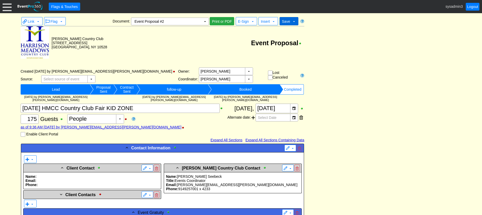
click at [285, 20] on span "Save" at bounding box center [286, 21] width 8 height 4
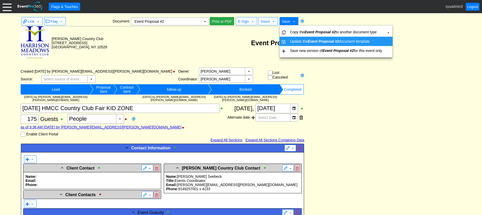
click at [294, 41] on td "Update the Event Proposal #2 document template" at bounding box center [336, 41] width 96 height 9
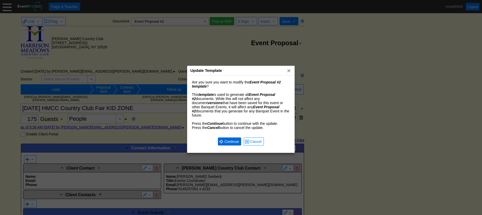
click at [232, 139] on span "Continue" at bounding box center [231, 141] width 17 height 5
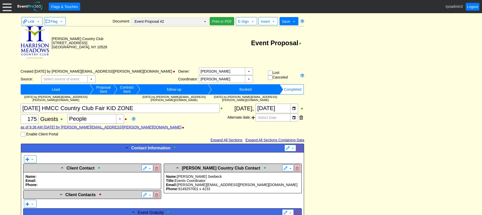
click at [207, 21] on td "▼" at bounding box center [204, 21] width 7 height 7
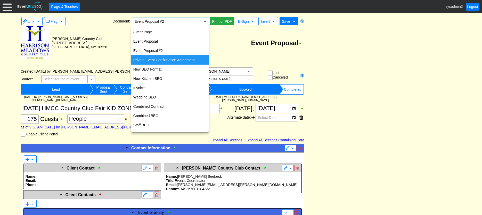
click at [161, 59] on td "Private Event Confirmation Agreement" at bounding box center [169, 59] width 77 height 9
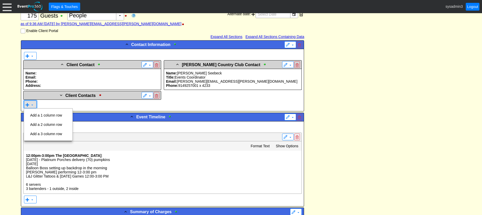
click at [26, 105] on span at bounding box center [27, 105] width 4 height 4
click at [45, 117] on td "Add a 1 column row" at bounding box center [46, 114] width 36 height 9
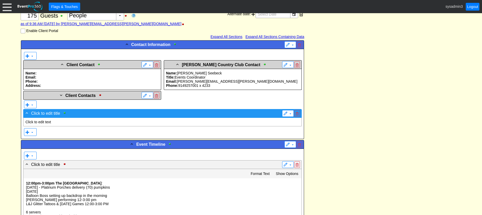
click at [54, 114] on span "Click to edit title" at bounding box center [45, 113] width 29 height 4
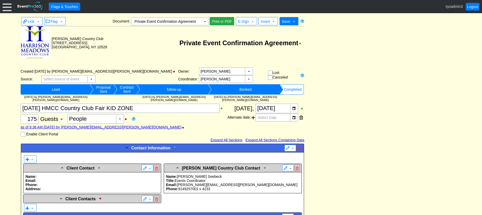
scroll to position [103, 0]
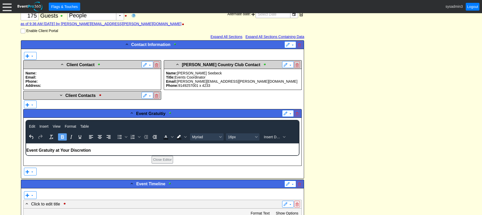
click at [99, 151] on p "Event Gratuity at Your Discretion" at bounding box center [162, 150] width 272 height 5
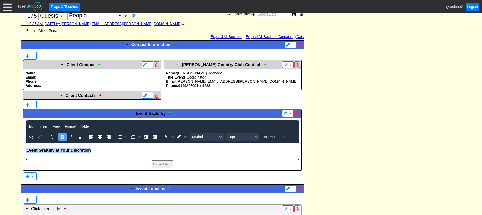
drag, startPoint x: 103, startPoint y: 149, endPoint x: 15, endPoint y: 148, distance: 87.7
click at [26, 148] on html "Event Gratuity at Your Discretion" at bounding box center [162, 151] width 273 height 17
click at [100, 137] on icon "Align center" at bounding box center [100, 137] width 4 height 4
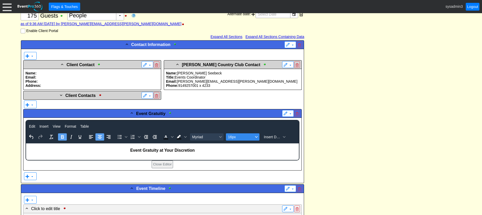
click at [240, 138] on span "16px" at bounding box center [240, 137] width 25 height 4
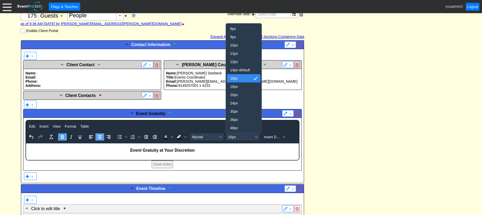
click at [238, 79] on div "16px" at bounding box center [240, 78] width 20 height 6
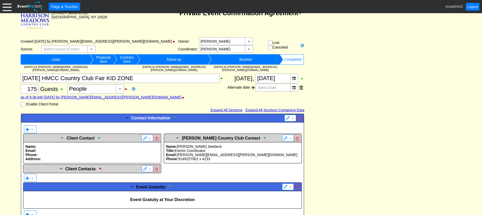
scroll to position [0, 0]
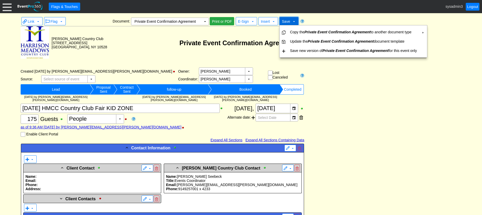
click at [290, 24] on span "Save" at bounding box center [286, 21] width 10 height 5
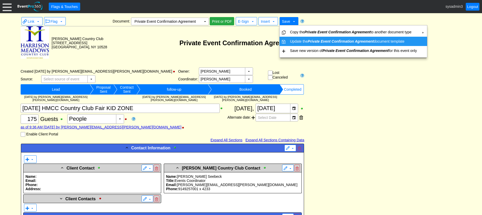
click at [295, 38] on td "Update the Private Event Confirmation Agreement document template" at bounding box center [353, 41] width 131 height 9
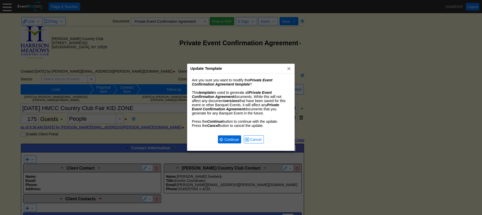
click at [229, 139] on span "Continue" at bounding box center [231, 139] width 17 height 5
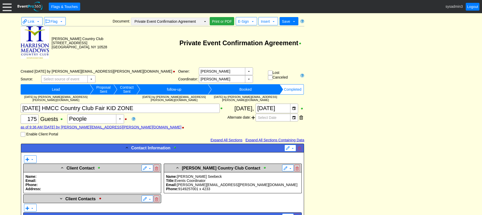
click at [205, 22] on td "▼" at bounding box center [204, 21] width 7 height 7
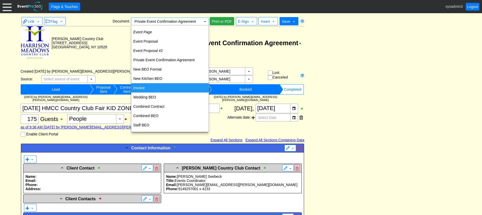
click at [145, 88] on td "Invoice" at bounding box center [169, 87] width 77 height 9
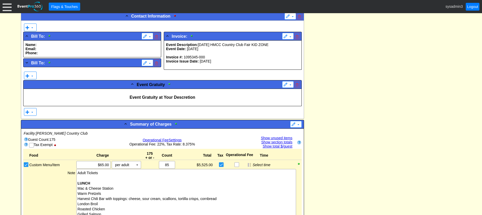
click at [183, 104] on div "Event Gratuity at Your Descretion" at bounding box center [162, 97] width 278 height 17
click at [184, 96] on strong "Event Gratuity at Your Descretion" at bounding box center [163, 97] width 66 height 4
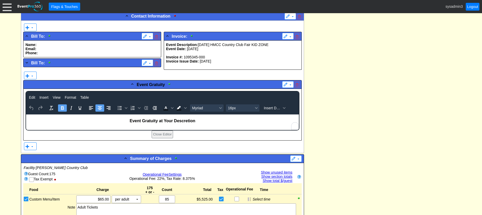
drag, startPoint x: 178, startPoint y: 122, endPoint x: 189, endPoint y: 118, distance: 11.7
click at [178, 122] on strong "Event Gratuity at Your Descretion" at bounding box center [163, 120] width 66 height 4
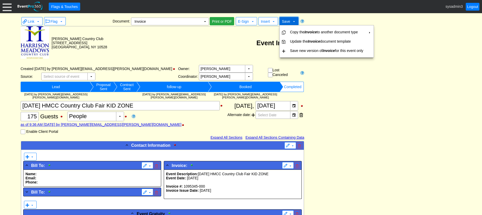
click at [287, 19] on span "Save" at bounding box center [286, 21] width 10 height 5
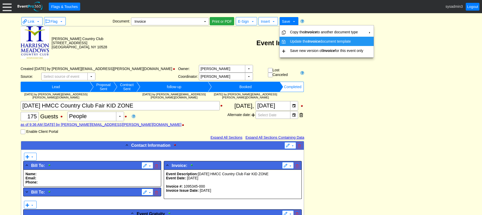
click at [292, 39] on td "Update the Invoice document template" at bounding box center [326, 41] width 77 height 9
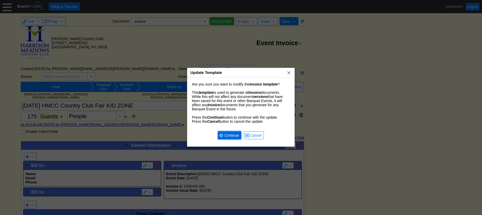
click at [232, 133] on span "Continue" at bounding box center [231, 135] width 17 height 5
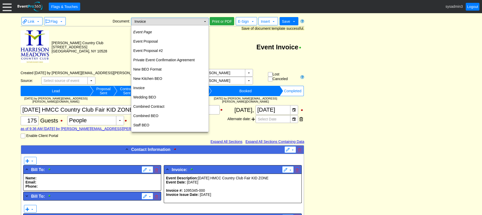
click at [206, 21] on td "▼" at bounding box center [204, 21] width 7 height 7
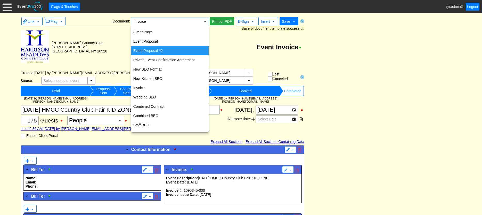
click at [156, 50] on td "Event Proposal #2" at bounding box center [169, 50] width 77 height 9
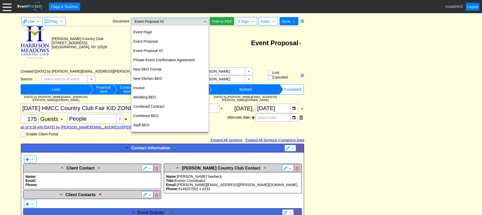
click at [196, 21] on td "Event Proposal #2 Χ" at bounding box center [166, 21] width 70 height 7
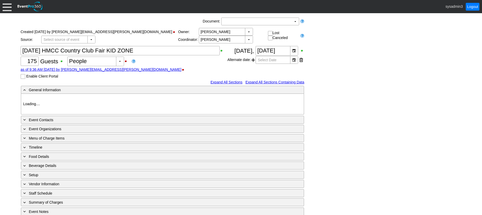
type input "[PERSON_NAME] CC"
type input "HMCC event"
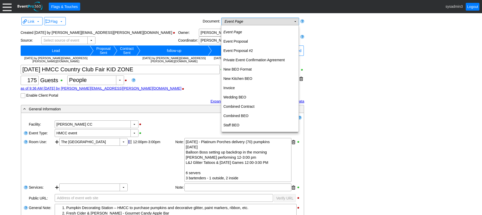
click at [250, 20] on td "Event Page Χ" at bounding box center [257, 21] width 70 height 7
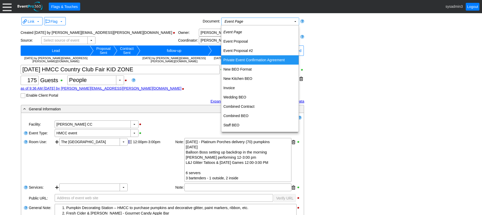
click at [245, 59] on td "Private Event Confirmation Agreement" at bounding box center [259, 59] width 77 height 9
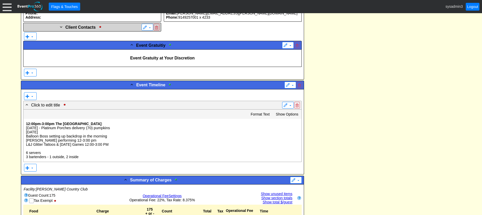
scroll to position [103, 0]
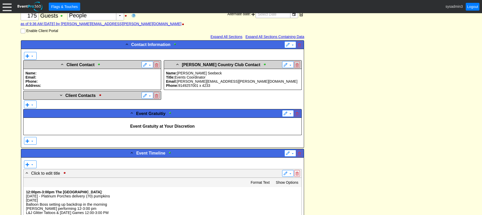
click at [237, 77] on p "Title: Events Coordinator" at bounding box center [232, 77] width 133 height 4
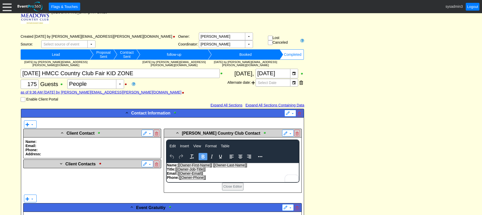
scroll to position [26, 0]
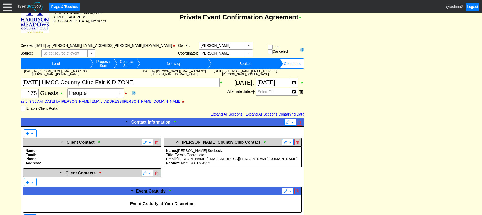
click at [245, 43] on div "▼" at bounding box center [249, 45] width 8 height 7
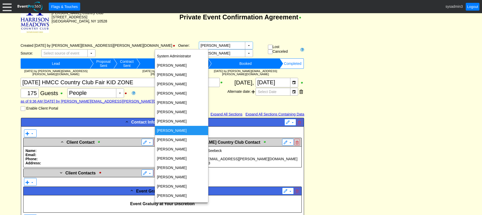
click at [178, 132] on div "[PERSON_NAME]" at bounding box center [181, 130] width 53 height 9
type input "[PERSON_NAME]"
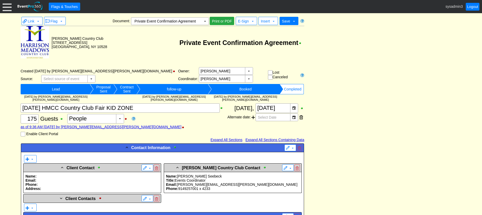
scroll to position [0, 0]
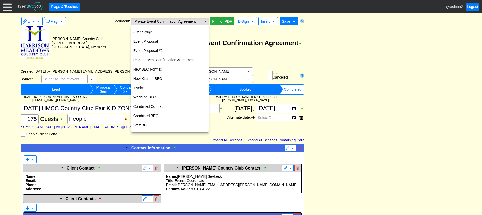
click at [205, 23] on td "▼" at bounding box center [204, 21] width 7 height 7
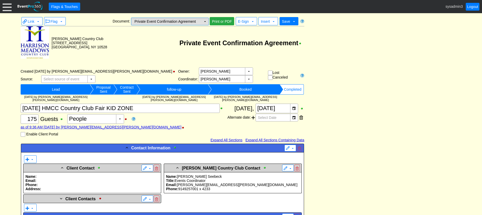
click at [206, 20] on td "▼" at bounding box center [204, 21] width 7 height 7
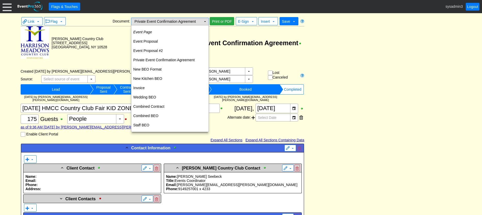
click at [202, 19] on td "▼" at bounding box center [204, 21] width 7 height 7
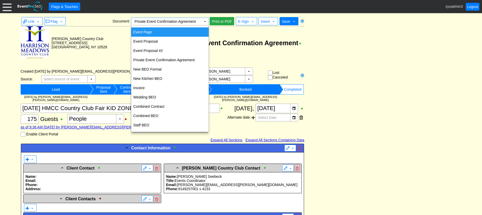
click at [152, 32] on td "Event Page" at bounding box center [169, 31] width 77 height 9
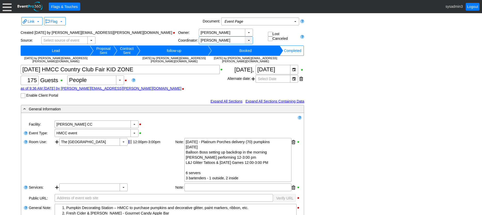
click at [245, 42] on div "▼" at bounding box center [249, 40] width 8 height 7
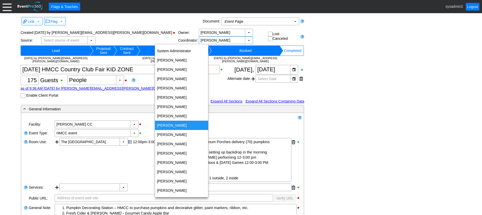
click at [174, 123] on div "[PERSON_NAME]" at bounding box center [181, 124] width 53 height 9
type input "[PERSON_NAME]"
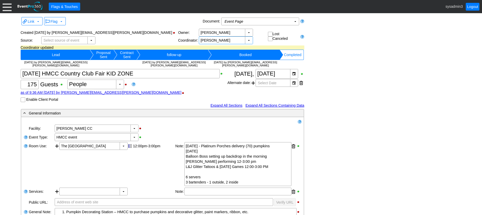
click at [349, 77] on div "Link ▼ Flag ▼ Document: Event Page Χ ▼ ● Print or PDF E-Sign ▼ Insert ▼ Save ▼ …" at bounding box center [241, 213] width 444 height 394
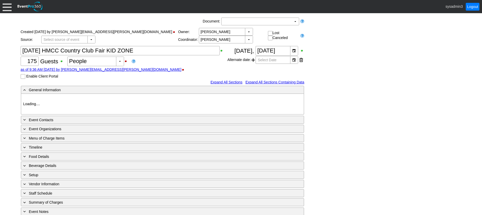
type input "[PERSON_NAME] CC"
type input "HMCC event"
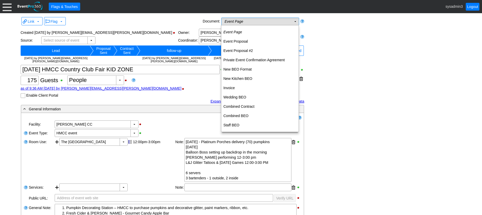
click at [250, 21] on td "Event Page Χ" at bounding box center [257, 21] width 70 height 7
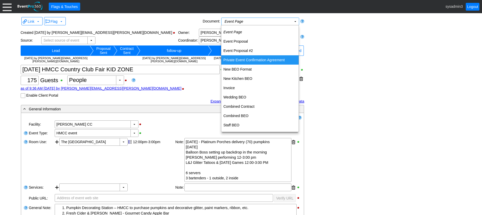
click at [242, 60] on td "Private Event Confirmation Agreement" at bounding box center [259, 59] width 77 height 9
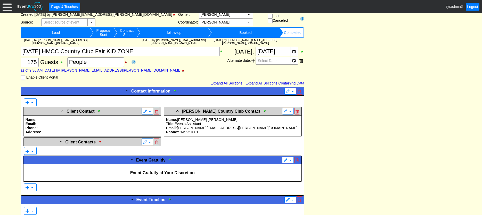
scroll to position [52, 0]
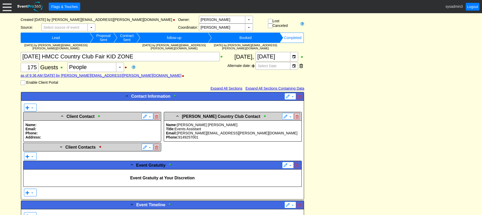
click at [200, 133] on span "[PERSON_NAME][EMAIL_ADDRESS][PERSON_NAME][DOMAIN_NAME]" at bounding box center [237, 133] width 121 height 4
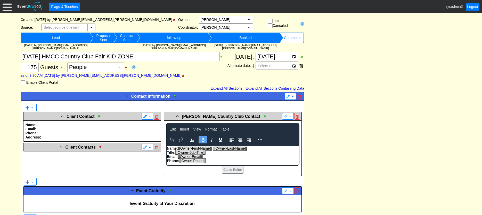
scroll to position [0, 0]
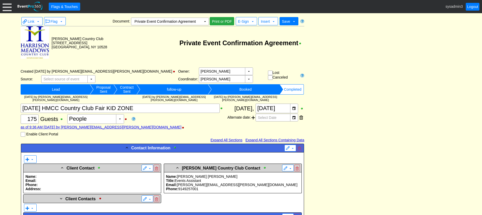
click at [4, 5] on div at bounding box center [7, 6] width 9 height 9
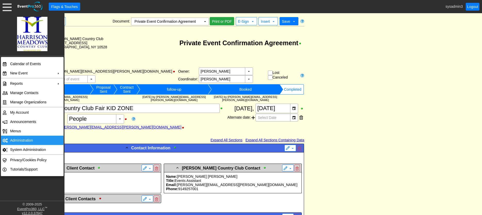
click at [18, 138] on td "Administration" at bounding box center [31, 139] width 46 height 9
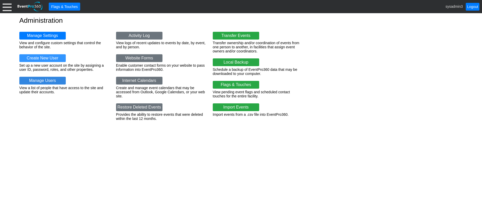
click at [38, 79] on link "Manage Users" at bounding box center [42, 81] width 46 height 8
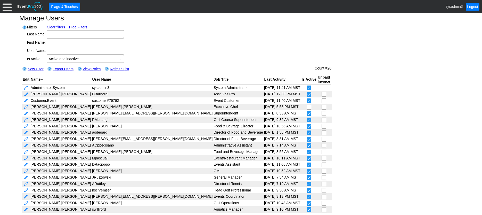
scroll to position [3, 0]
click at [25, 164] on link at bounding box center [26, 164] width 5 height 5
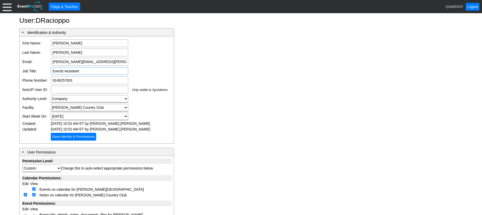
click at [80, 70] on input "Events Assistant" at bounding box center [89, 71] width 77 height 8
type input "E"
type input "Event Sales Manager"
click at [58, 78] on input "9149257001" at bounding box center [89, 80] width 77 height 8
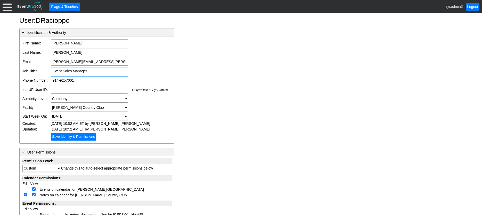
click at [66, 79] on input "914-9257001" at bounding box center [89, 80] width 77 height 8
click at [80, 78] on input "[PHONE_NUMBER]" at bounding box center [89, 80] width 77 height 8
type input "[PHONE_NUMBER]"
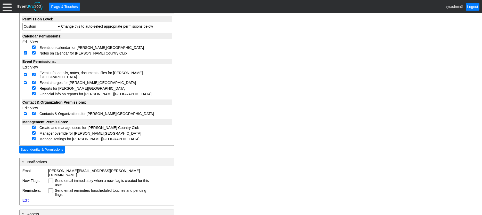
scroll to position [155, 0]
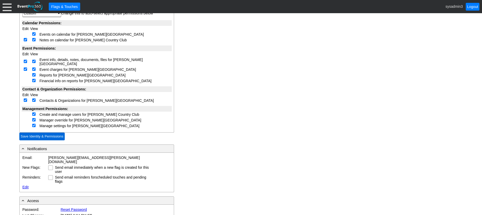
click at [38, 132] on input "Save Identity & Permissions" at bounding box center [41, 136] width 45 height 8
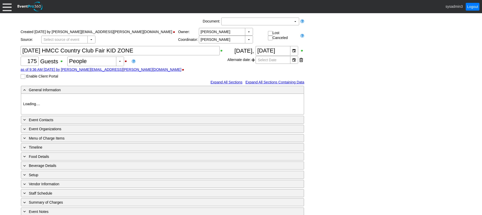
type input "[PERSON_NAME] CC"
type input "HMCC event"
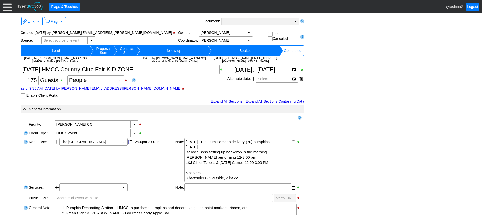
click at [264, 22] on td "Χ" at bounding box center [257, 21] width 70 height 7
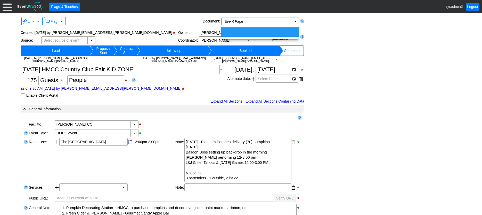
click at [331, 48] on div "Link ▼ Flag ▼ Document: Event Page Χ ▼ ● Print or PDF E-Sign ▼ Insert ▼ Save ▼ …" at bounding box center [241, 211] width 444 height 390
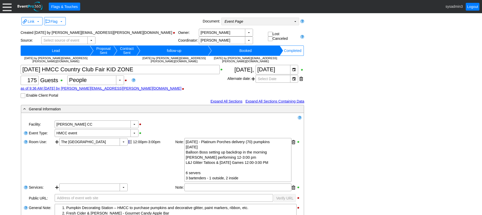
click at [278, 22] on td "Event Page Χ" at bounding box center [257, 21] width 70 height 7
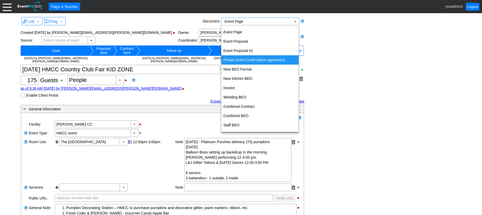
click at [243, 62] on td "Private Event Confirmation Agreement" at bounding box center [259, 59] width 77 height 9
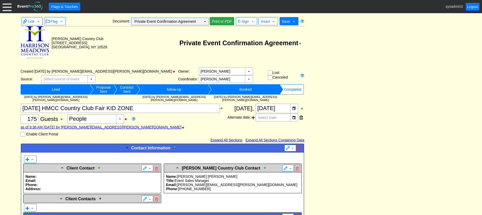
click at [203, 20] on td "▼" at bounding box center [204, 21] width 7 height 7
click at [252, 53] on td "Private Event Confirmation Agreement" at bounding box center [205, 42] width 197 height 33
